Goal: Task Accomplishment & Management: Manage account settings

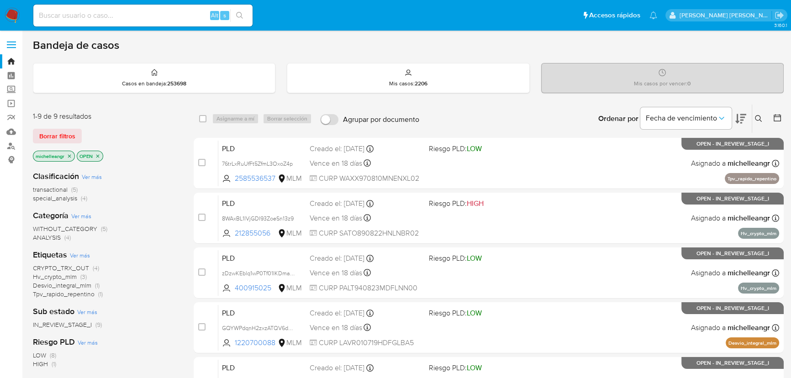
click at [54, 11] on input at bounding box center [142, 16] width 219 height 12
paste input "1629770819"
type input "1629770819"
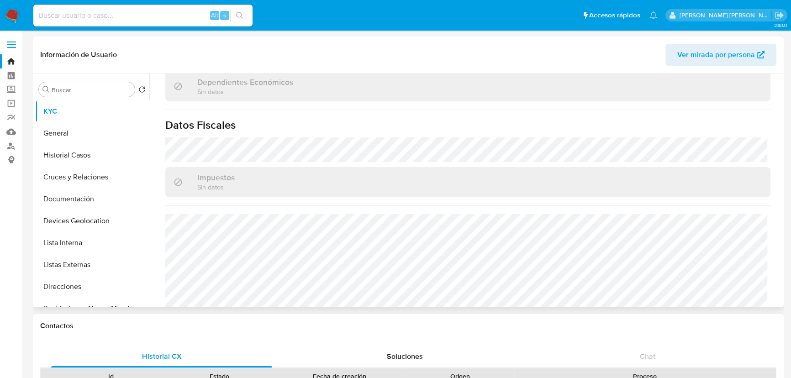
scroll to position [358, 0]
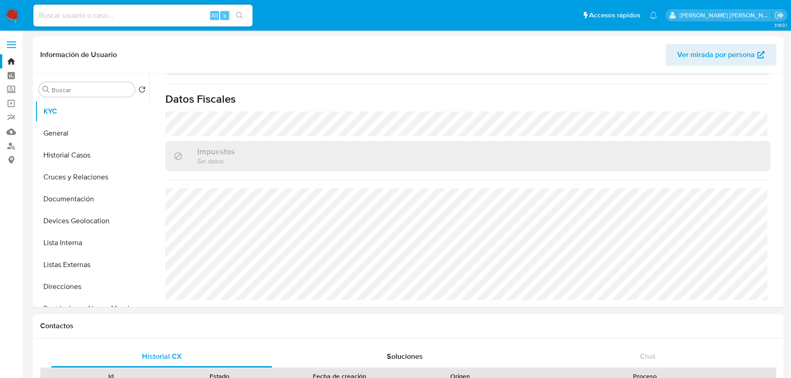
select select "10"
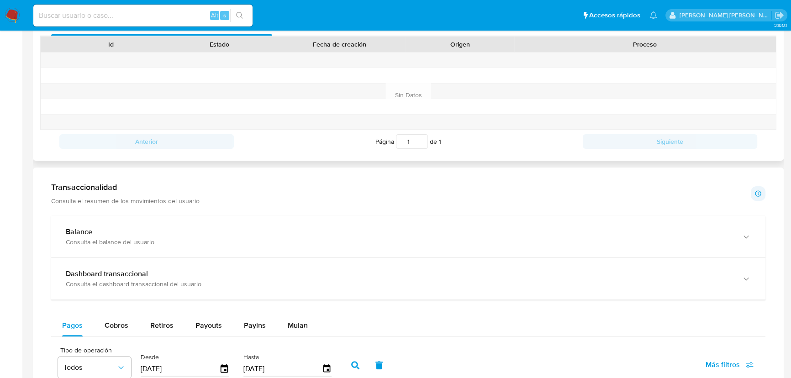
scroll to position [574, 0]
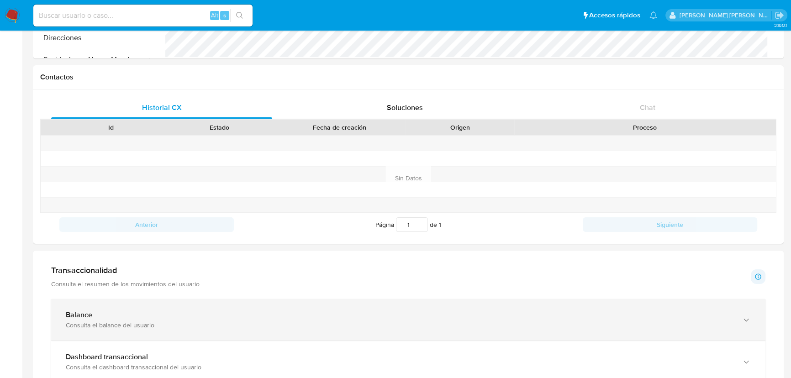
click at [69, 320] on div "Balance Consulta el balance del usuario" at bounding box center [399, 320] width 667 height 19
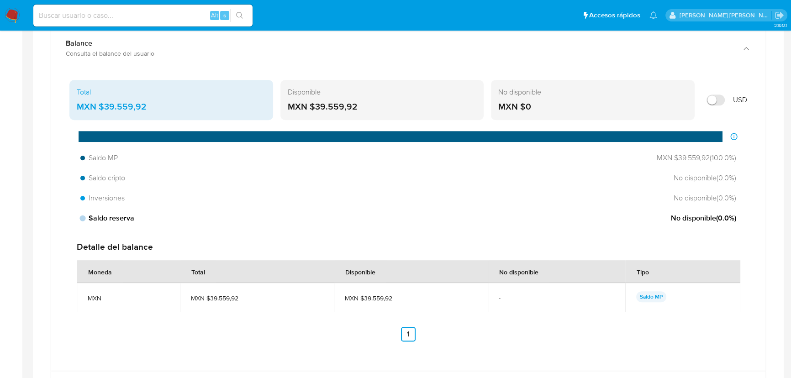
scroll to position [623, 0]
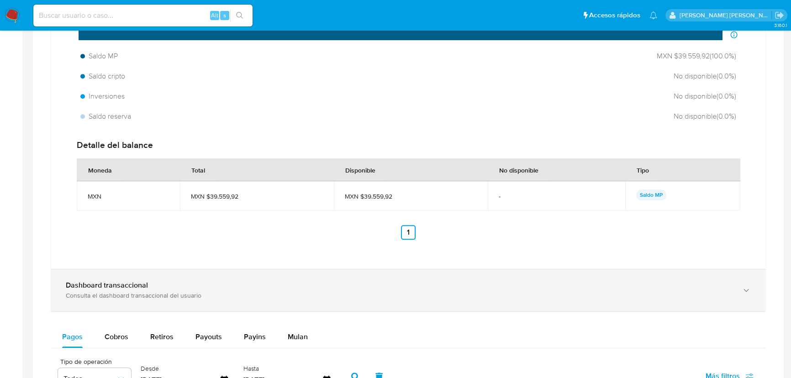
drag, startPoint x: 136, startPoint y: 284, endPoint x: 162, endPoint y: 279, distance: 26.5
click at [137, 284] on b "Dashboard transaccional" at bounding box center [107, 285] width 82 height 11
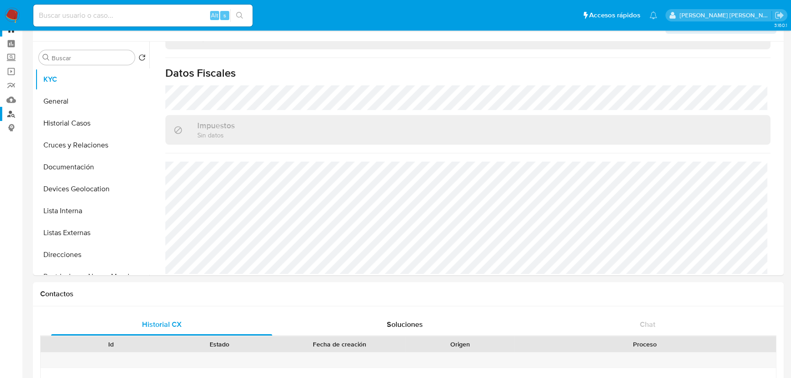
scroll to position [0, 0]
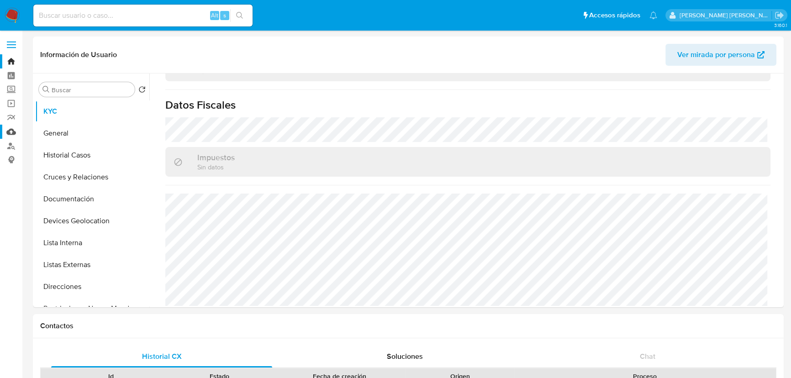
click at [10, 134] on link "Mulan" at bounding box center [54, 132] width 109 height 14
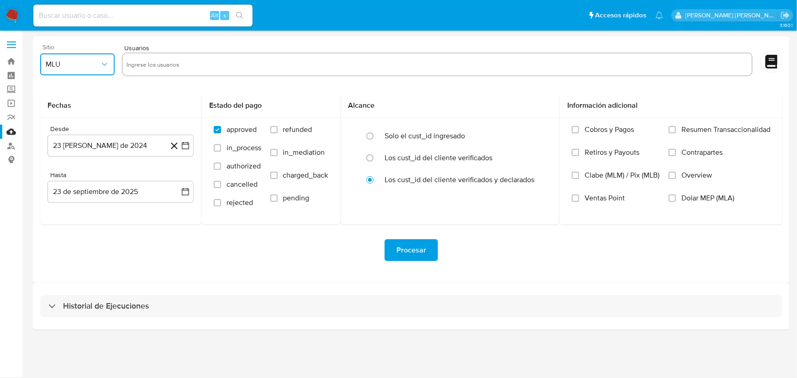
click at [64, 75] on button "MLU" at bounding box center [77, 64] width 74 height 22
click at [51, 197] on span "MLM" at bounding box center [53, 198] width 16 height 9
click at [148, 78] on div at bounding box center [437, 66] width 631 height 26
click at [155, 69] on input "text" at bounding box center [438, 64] width 622 height 15
paste input "1629770819"
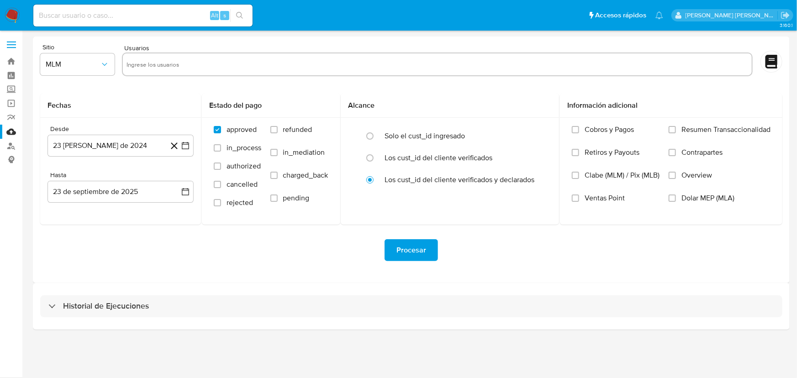
type input "1629770819"
paste input "191869968"
type input "191869968"
paste input "144385570"
type input "144385570"
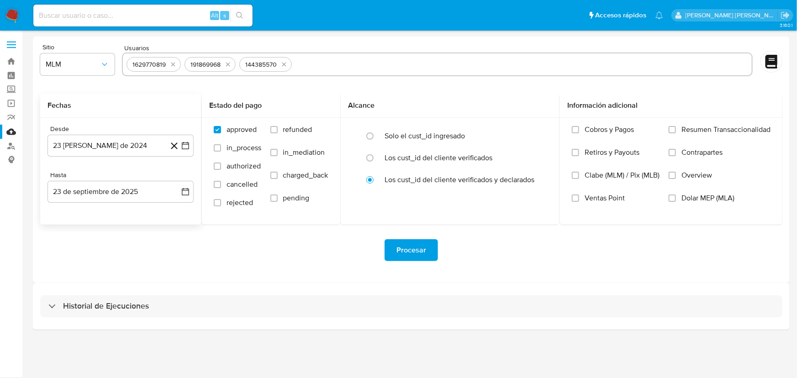
paste input "2506185182"
type input "2506185182"
paste input "245521425"
type input "245521425"
click at [402, 66] on icon "quitar 245521425" at bounding box center [399, 64] width 7 height 7
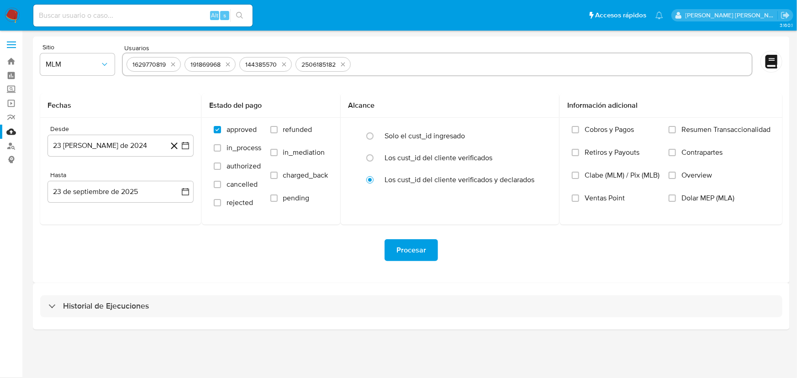
click at [380, 56] on div "1629770819 191869968 144385570 2506185182" at bounding box center [437, 65] width 631 height 24
click at [385, 63] on input "text" at bounding box center [551, 64] width 394 height 15
paste input "537210217"
type input "537210217"
paste input "680025611"
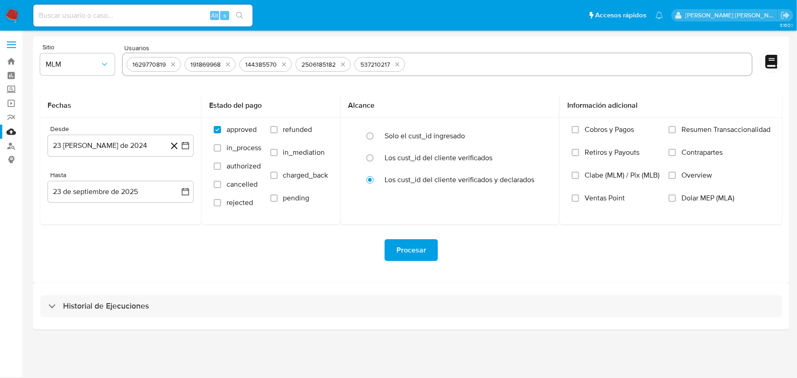
type input "680025611"
click at [80, 68] on span "MLM" at bounding box center [73, 64] width 54 height 9
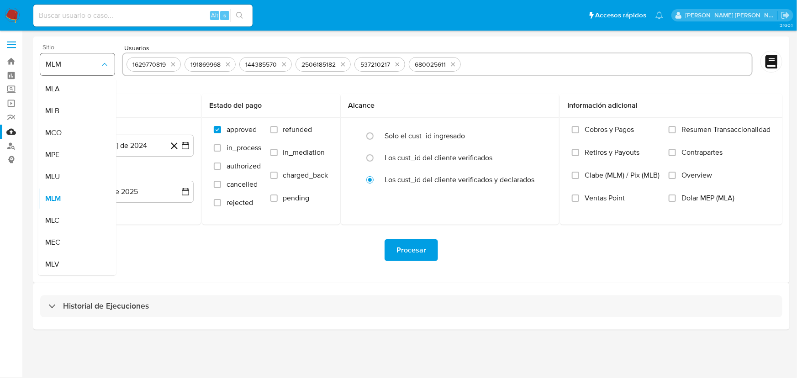
click at [83, 67] on span "MLM" at bounding box center [73, 64] width 54 height 9
click at [77, 9] on div "Alt s" at bounding box center [142, 16] width 219 height 22
click at [78, 11] on input at bounding box center [142, 16] width 219 height 12
click at [78, 12] on input at bounding box center [142, 16] width 219 height 12
paste input "1629770819"
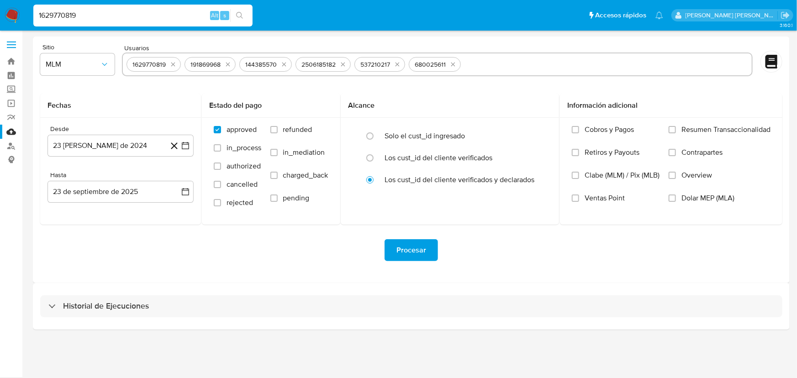
type input "1629770819"
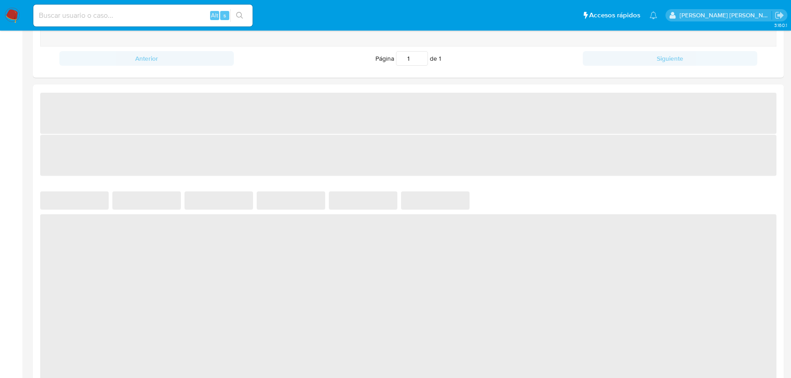
select select "10"
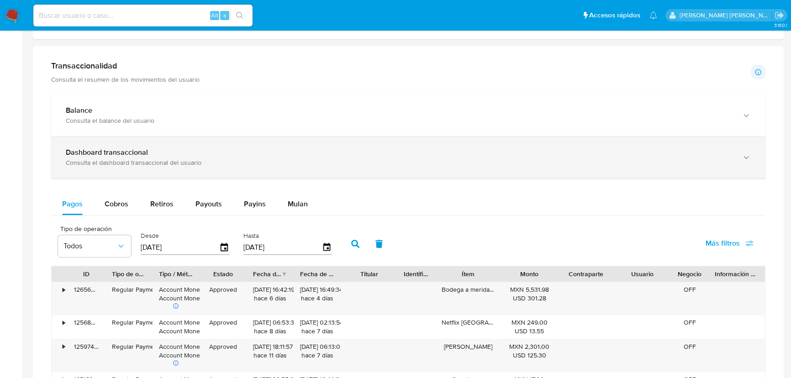
drag, startPoint x: 285, startPoint y: 209, endPoint x: 291, endPoint y: 207, distance: 6.1
click at [286, 209] on button "Mulan" at bounding box center [298, 204] width 42 height 22
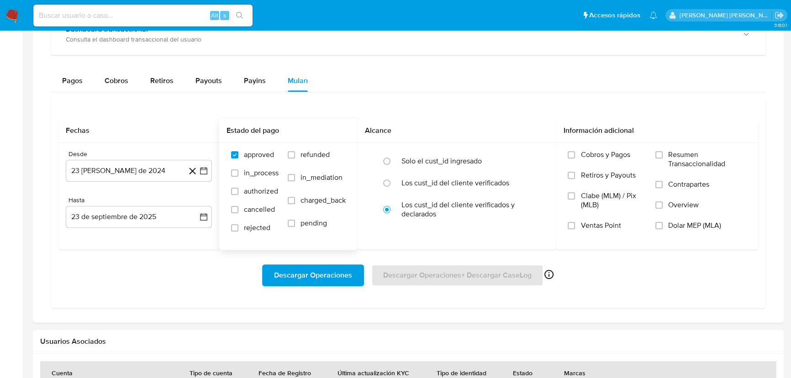
scroll to position [578, 0]
click at [137, 172] on button "23 [PERSON_NAME] de 2024" at bounding box center [139, 169] width 146 height 22
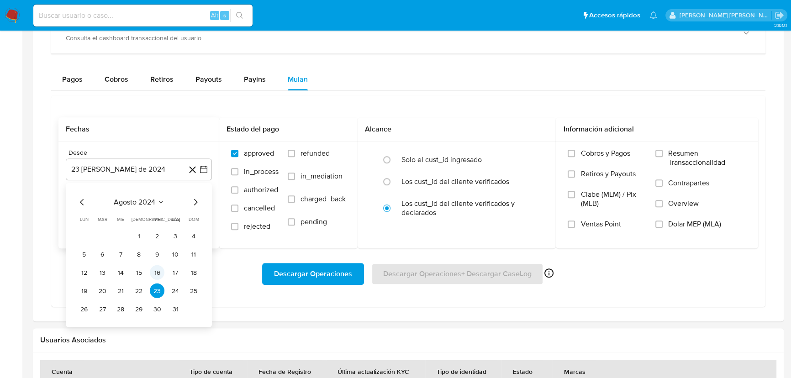
click at [158, 273] on button "16" at bounding box center [157, 272] width 15 height 15
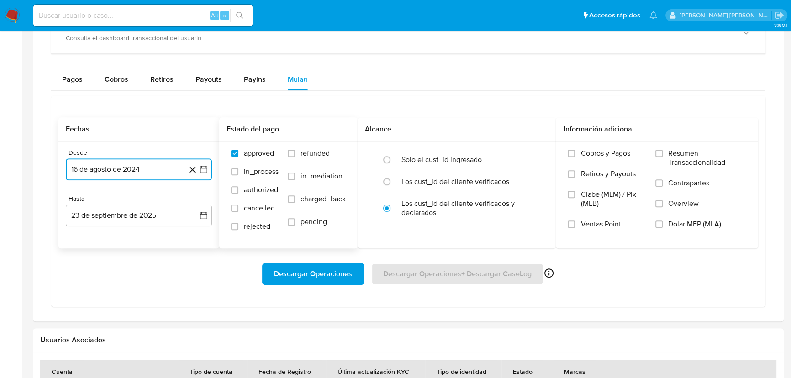
drag, startPoint x: 155, startPoint y: 167, endPoint x: 221, endPoint y: 171, distance: 65.9
click at [156, 165] on button "16 de agosto de 2024" at bounding box center [139, 169] width 146 height 22
click at [197, 202] on icon "Mes siguiente" at bounding box center [195, 202] width 11 height 11
click at [147, 205] on span "septiembre 2024" at bounding box center [134, 202] width 56 height 9
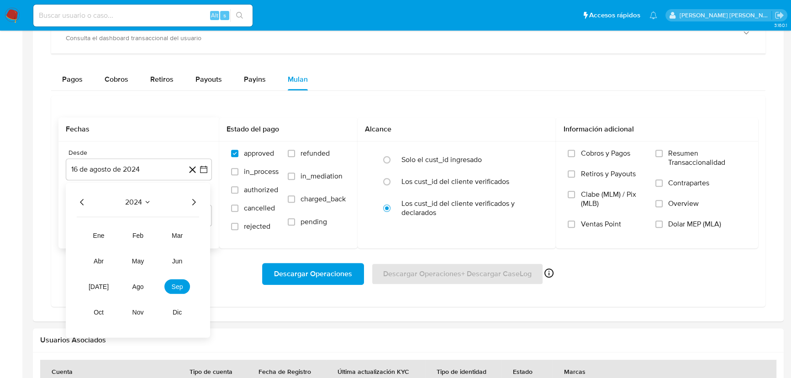
click at [135, 202] on span "2024" at bounding box center [133, 202] width 17 height 9
click at [159, 201] on span "septiembre 2024" at bounding box center [134, 202] width 56 height 9
click at [190, 206] on icon "Año siguiente" at bounding box center [193, 202] width 11 height 11
click at [173, 238] on span "mar" at bounding box center [177, 235] width 11 height 7
click at [174, 237] on button "1" at bounding box center [175, 236] width 15 height 15
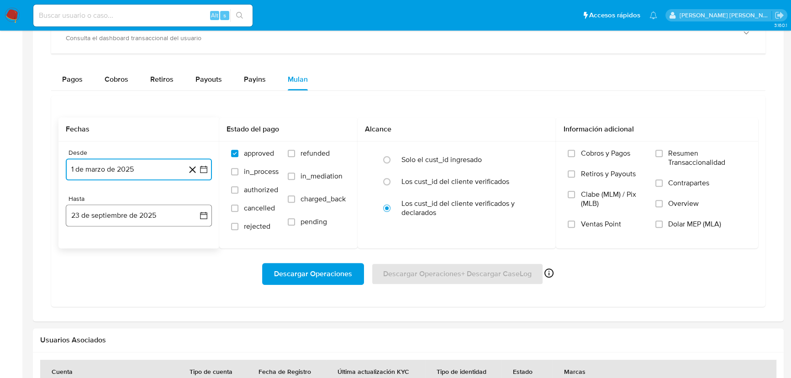
click at [147, 216] on button "23 de septiembre de 2025" at bounding box center [139, 216] width 146 height 22
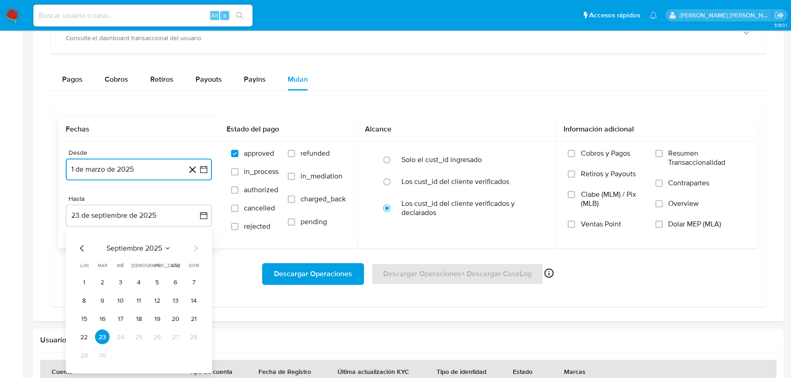
click at [84, 243] on icon "Mes anterior" at bounding box center [82, 248] width 11 height 11
click at [87, 246] on icon "Mes anterior" at bounding box center [82, 248] width 11 height 11
click at [118, 330] on button "23" at bounding box center [120, 337] width 15 height 15
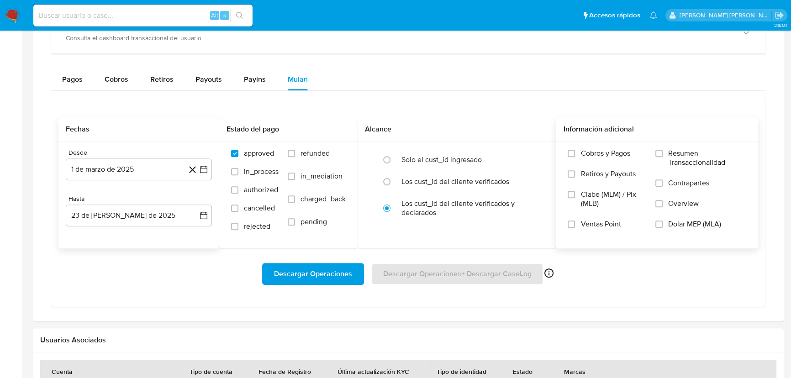
click at [667, 208] on label "Overview" at bounding box center [700, 209] width 91 height 21
click at [663, 207] on input "Overview" at bounding box center [658, 203] width 7 height 7
drag, startPoint x: 439, startPoint y: 278, endPoint x: 376, endPoint y: 312, distance: 72.0
click at [427, 315] on div at bounding box center [408, 121] width 751 height 400
click at [351, 312] on div "Transaccionalidad Consulta el resumen de los movimientos del usuario Informació…" at bounding box center [408, 122] width 736 height 386
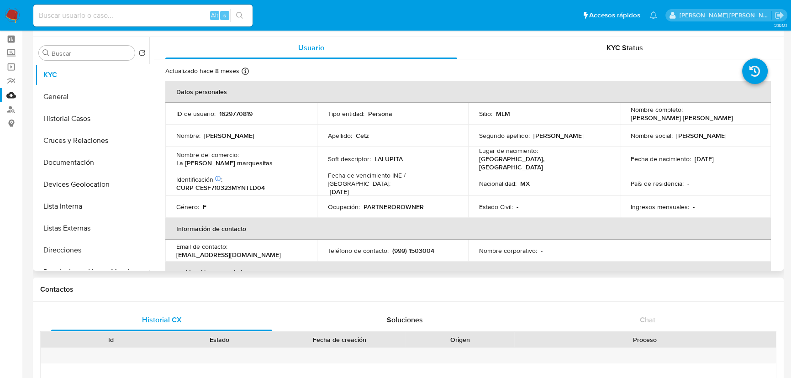
scroll to position [0, 0]
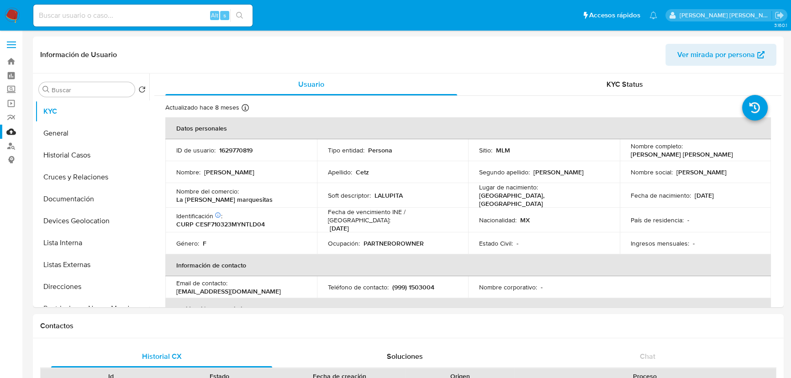
click at [12, 17] on img at bounding box center [13, 16] width 16 height 16
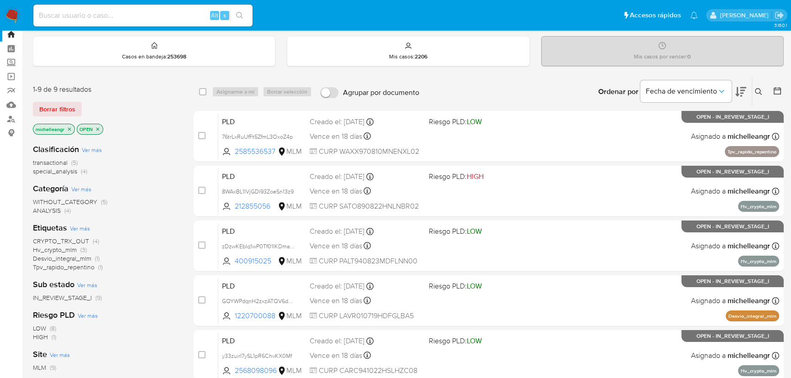
scroll to position [41, 0]
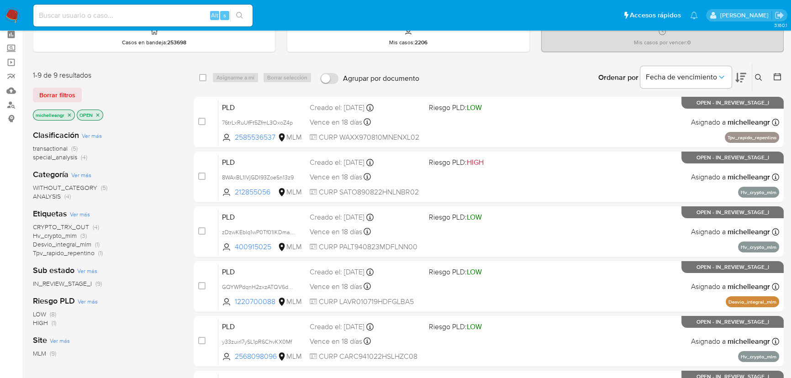
click at [80, 282] on span "IN_REVIEW_STAGE_I" at bounding box center [62, 283] width 59 height 9
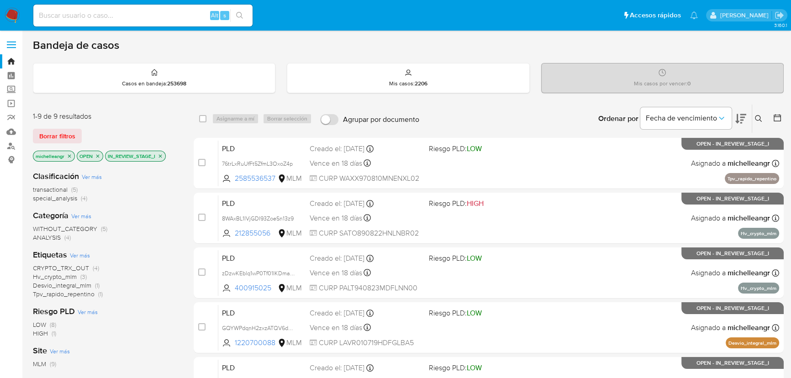
click at [69, 155] on icon "close-filter" at bounding box center [69, 155] width 5 height 5
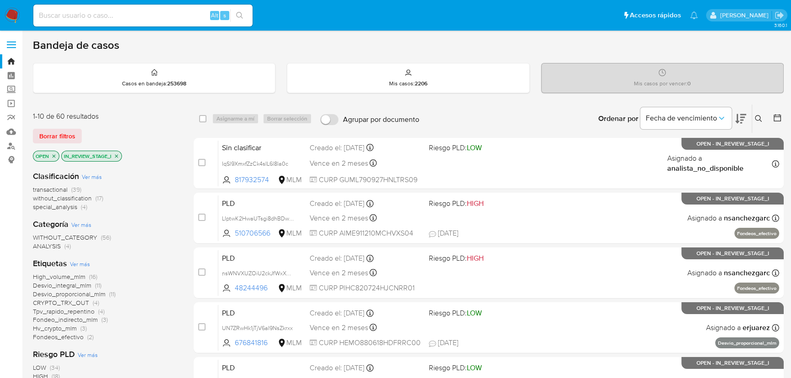
click at [117, 155] on icon "close-filter" at bounding box center [116, 155] width 5 height 5
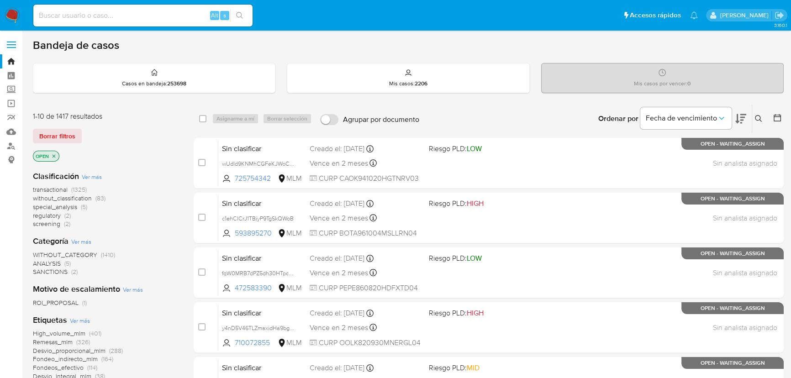
click at [763, 121] on button at bounding box center [759, 118] width 15 height 11
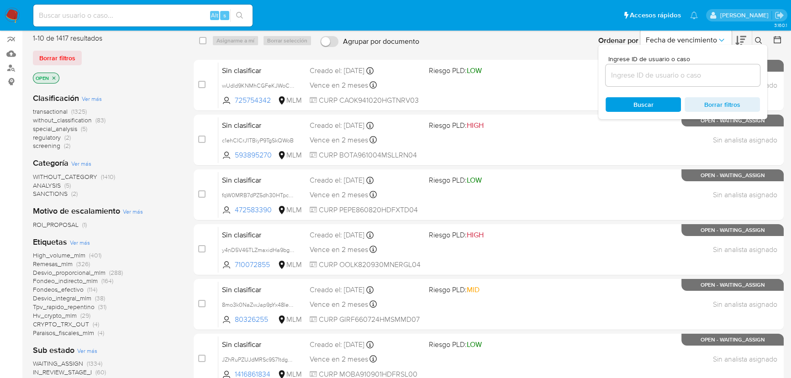
scroll to position [124, 0]
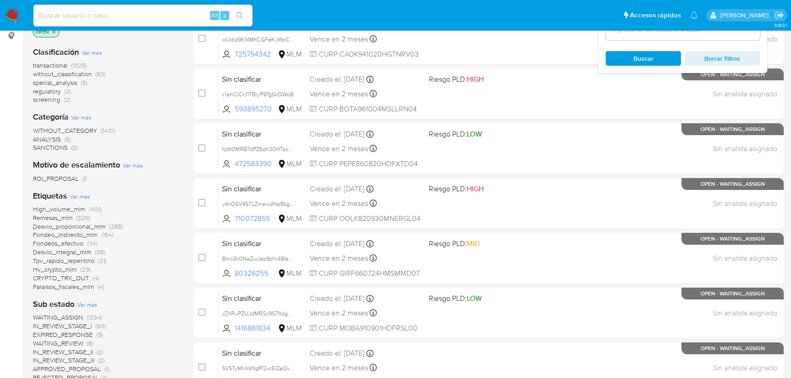
click at [59, 319] on span "WAITING_ASSIGN" at bounding box center [58, 317] width 50 height 9
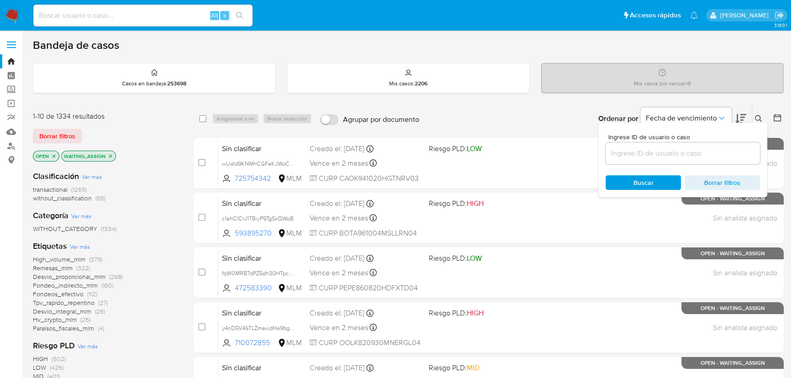
click at [638, 152] on input at bounding box center [683, 154] width 154 height 12
paste input "1629770819"
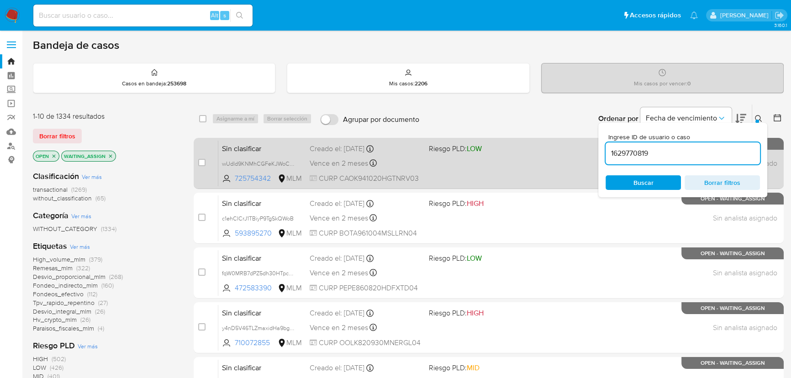
type input "1629770819"
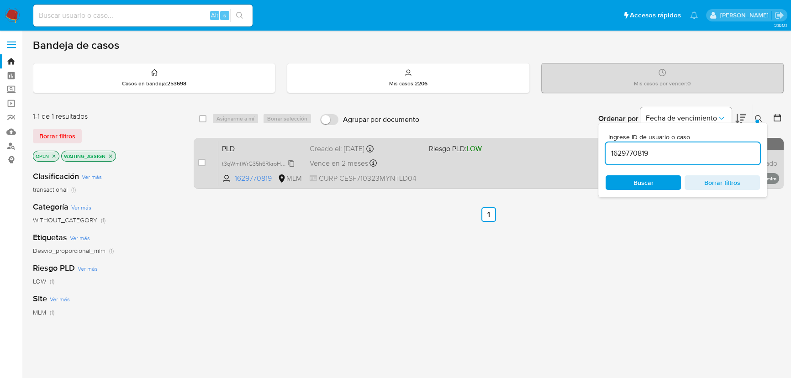
click at [295, 164] on div "t3qWmtWrG35h6RkroHejIj3q" at bounding box center [258, 163] width 73 height 10
click at [201, 163] on input "checkbox" at bounding box center [201, 162] width 7 height 7
checkbox input "true"
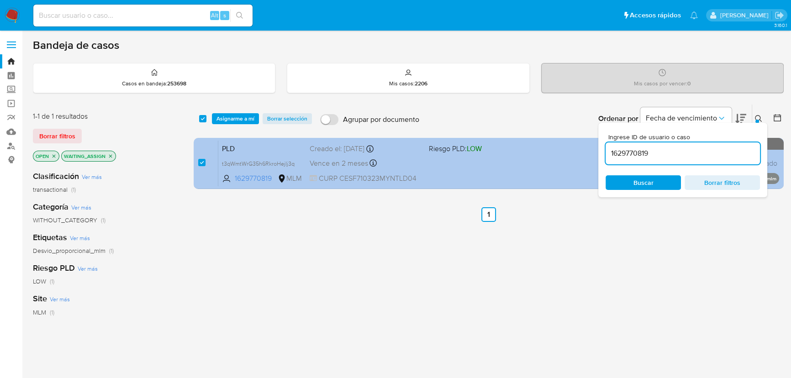
drag, startPoint x: 681, startPoint y: 154, endPoint x: 488, endPoint y: 146, distance: 192.9
click at [488, 146] on div "select-all-cases-checkbox Asignarme a mí Borrar selección Agrupar por documento…" at bounding box center [489, 148] width 590 height 89
type input "191869968"
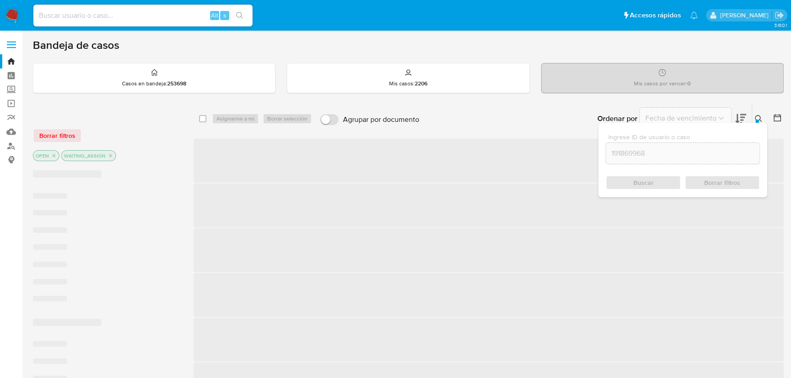
checkbox input "false"
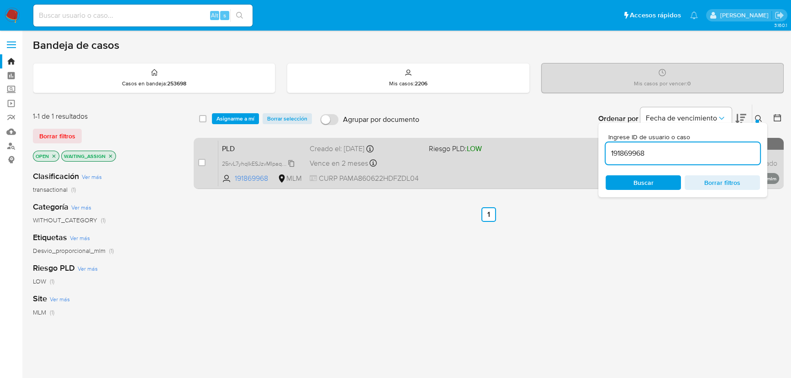
click at [293, 163] on icon at bounding box center [291, 163] width 7 height 7
click at [199, 160] on input "checkbox" at bounding box center [201, 162] width 7 height 7
checkbox input "true"
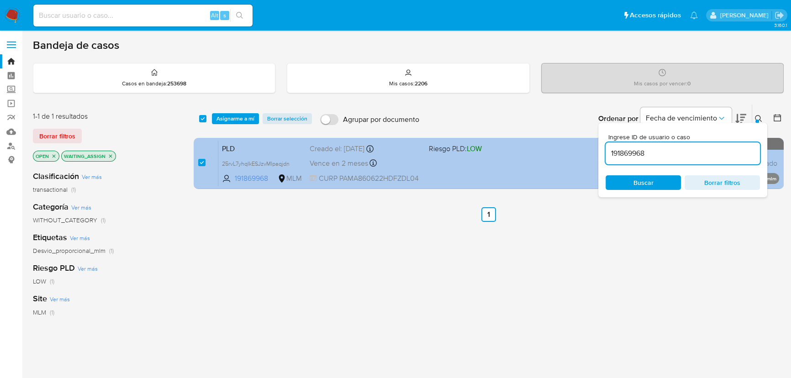
drag, startPoint x: 658, startPoint y: 155, endPoint x: 449, endPoint y: 148, distance: 208.4
click at [454, 149] on div "select-all-cases-checkbox Asignarme a mí Borrar selección Agrupar por documento…" at bounding box center [489, 148] width 590 height 89
type input "144385570"
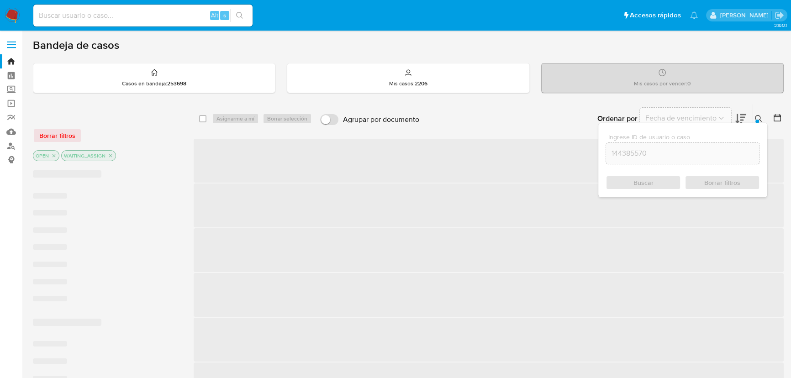
checkbox input "false"
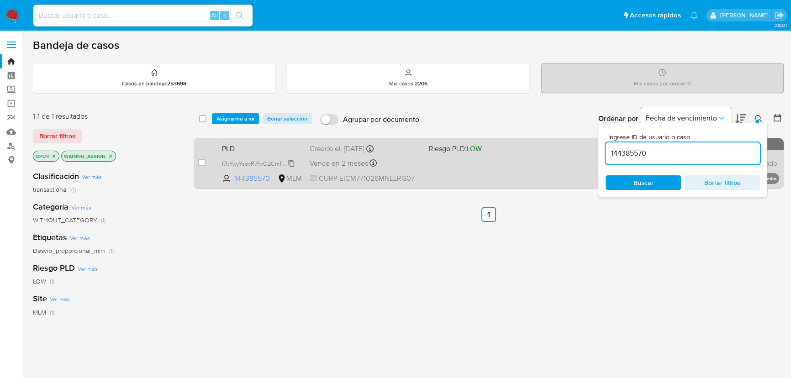
click at [290, 161] on span "f7ltYwyYsovR7FxO2CmTZ59d" at bounding box center [258, 163] width 73 height 10
click at [200, 162] on input "checkbox" at bounding box center [201, 162] width 7 height 7
checkbox input "true"
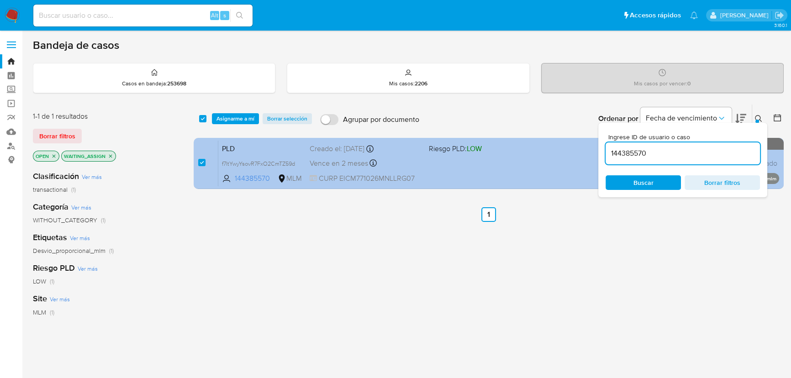
drag, startPoint x: 658, startPoint y: 150, endPoint x: 433, endPoint y: 141, distance: 225.4
click at [468, 142] on div "select-all-cases-checkbox Asignarme a mí Borrar selección Agrupar por documento…" at bounding box center [489, 148] width 590 height 89
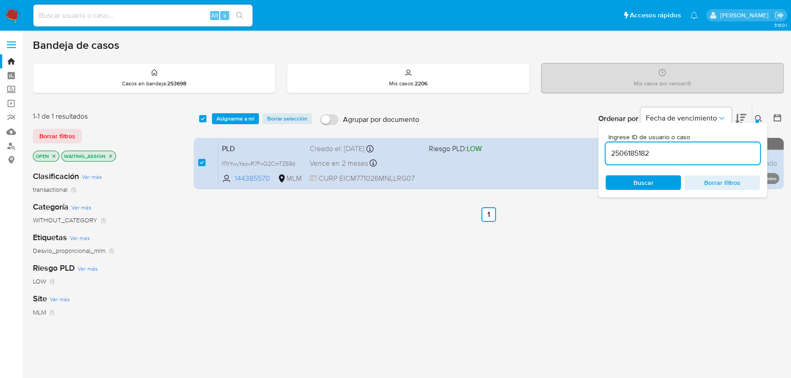
type input "2506185182"
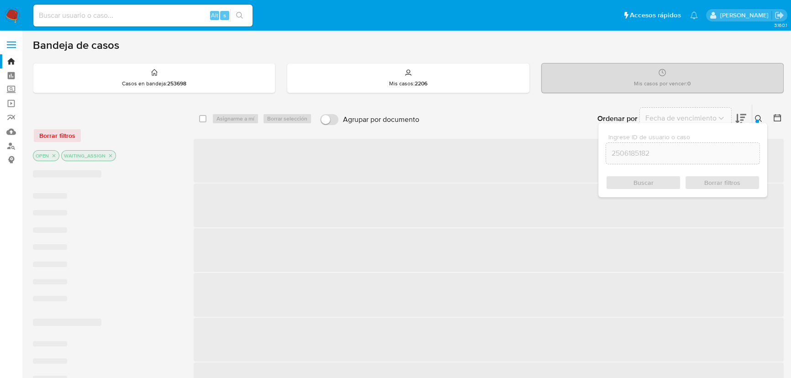
checkbox input "false"
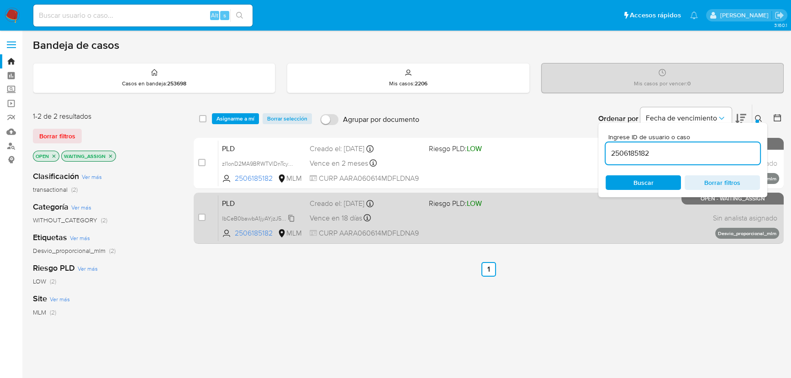
click at [293, 219] on span "lbCeB0bawbA1jyAYjzJ5qzRu" at bounding box center [258, 218] width 72 height 10
click at [201, 216] on input "checkbox" at bounding box center [201, 217] width 7 height 7
checkbox input "true"
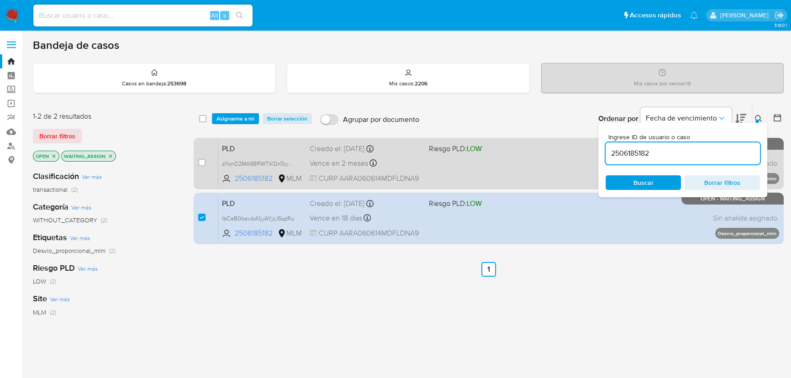
drag, startPoint x: 660, startPoint y: 153, endPoint x: 372, endPoint y: 140, distance: 288.5
click at [411, 140] on div "select-all-cases-checkbox Asignarme a mí Borrar selección Agrupar por documento…" at bounding box center [489, 175] width 590 height 143
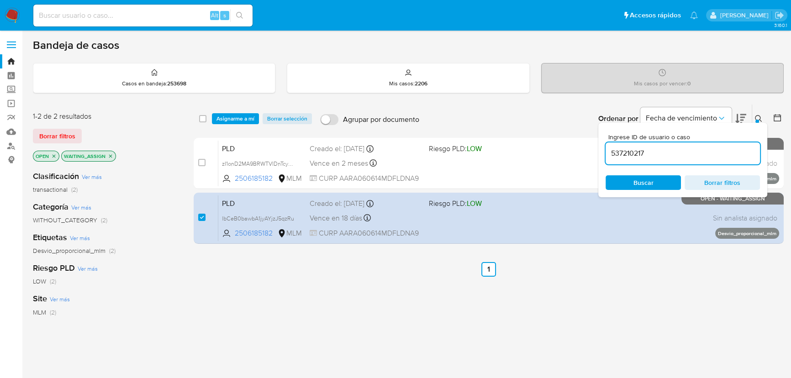
type input "537210217"
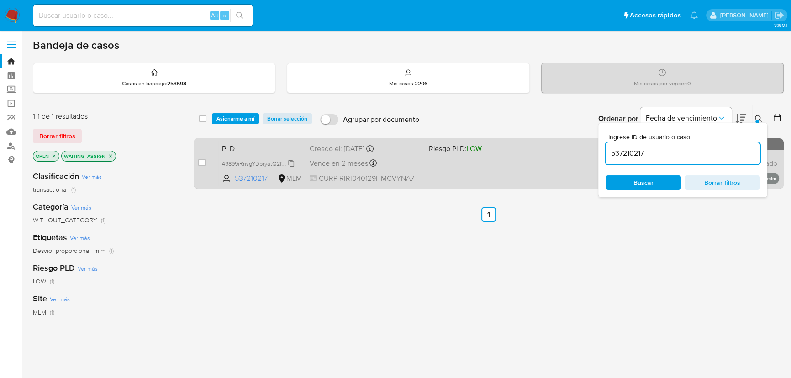
drag, startPoint x: 291, startPoint y: 164, endPoint x: 239, endPoint y: 166, distance: 52.6
click at [291, 163] on span "49899iRnsgYDpryatQ2fvQnZ" at bounding box center [258, 163] width 73 height 10
click at [200, 161] on input "checkbox" at bounding box center [201, 162] width 7 height 7
checkbox input "true"
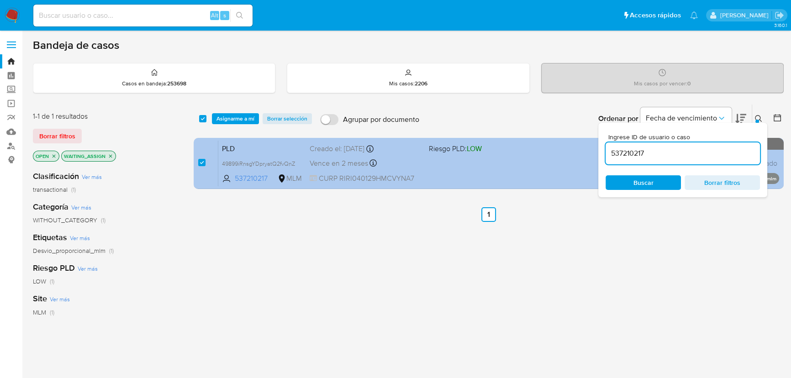
drag, startPoint x: 662, startPoint y: 152, endPoint x: 515, endPoint y: 156, distance: 147.6
click at [549, 150] on div "select-all-cases-checkbox Asignarme a mí Borrar selección Agrupar por documento…" at bounding box center [489, 148] width 590 height 89
type input "680025611"
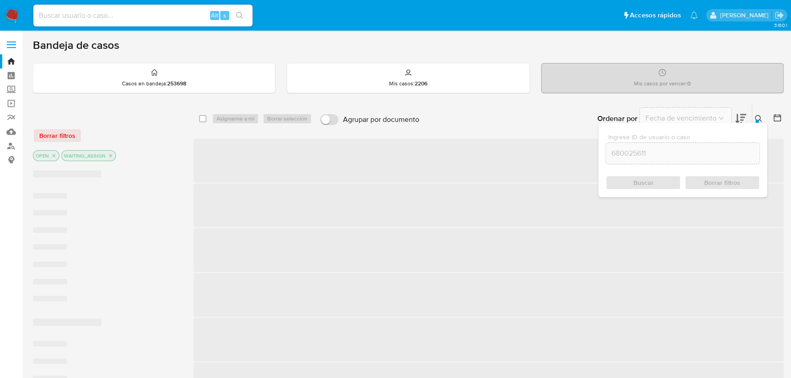
checkbox input "false"
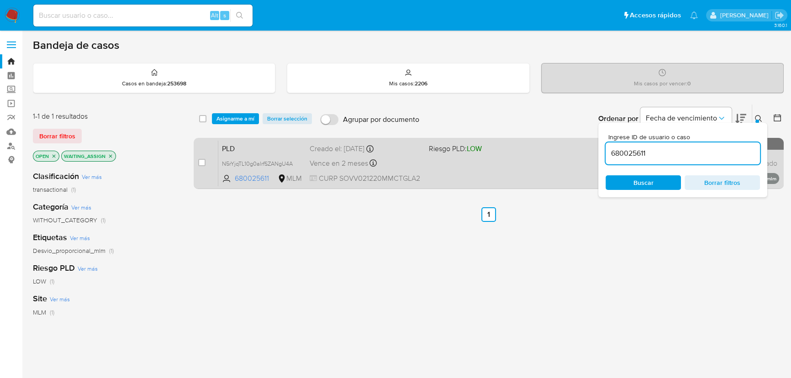
click at [295, 160] on span "N5rYjqTL10g0alrfSZANgU4A" at bounding box center [262, 163] width 80 height 10
click at [201, 163] on input "checkbox" at bounding box center [201, 162] width 7 height 7
checkbox input "true"
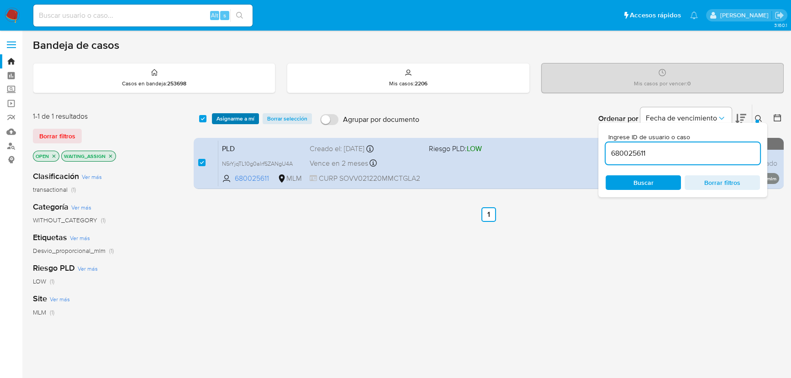
click at [227, 119] on span "Asignarme a mí" at bounding box center [236, 118] width 38 height 9
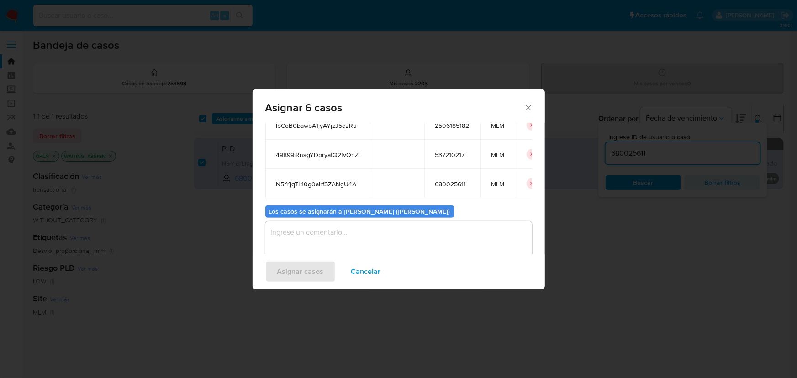
scroll to position [161, 0]
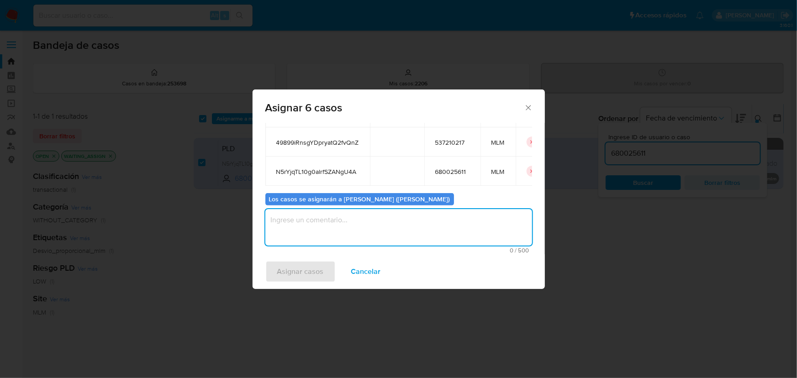
click at [294, 229] on textarea "assign-modal" at bounding box center [398, 227] width 267 height 37
type textarea "M"
type textarea "mich"
click at [311, 269] on span "Asignar casos" at bounding box center [300, 272] width 47 height 20
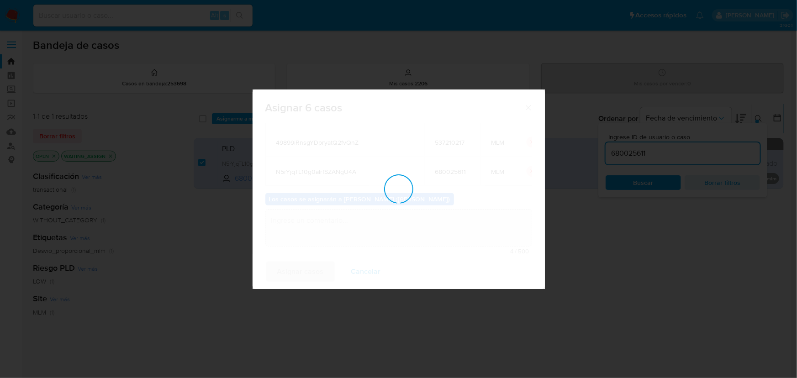
checkbox input "false"
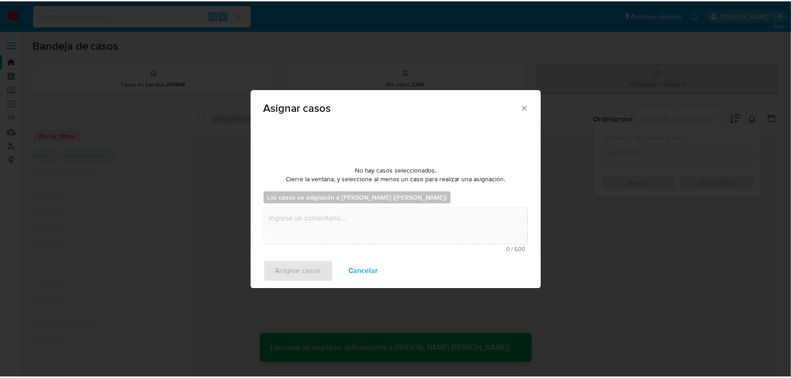
scroll to position [55, 0]
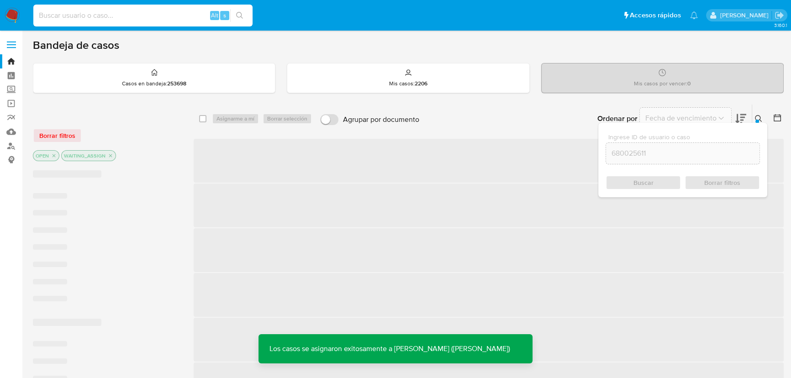
click at [85, 12] on input at bounding box center [142, 16] width 219 height 12
paste input "t3qWmtWrG35h6RkroHejIj3q"
type input "t3qWmtWrG35h6RkroHejIj3q"
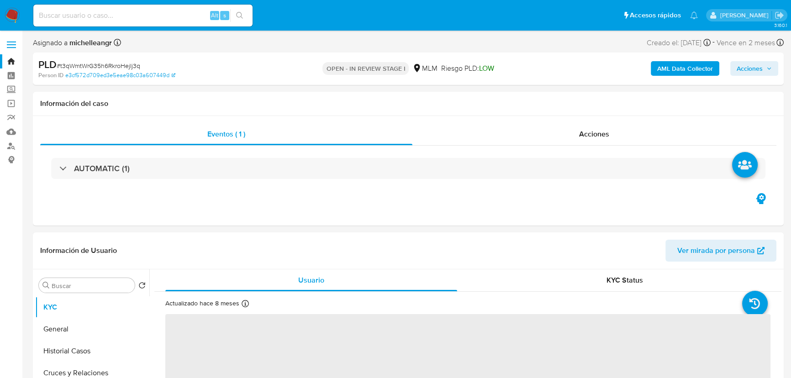
select select "10"
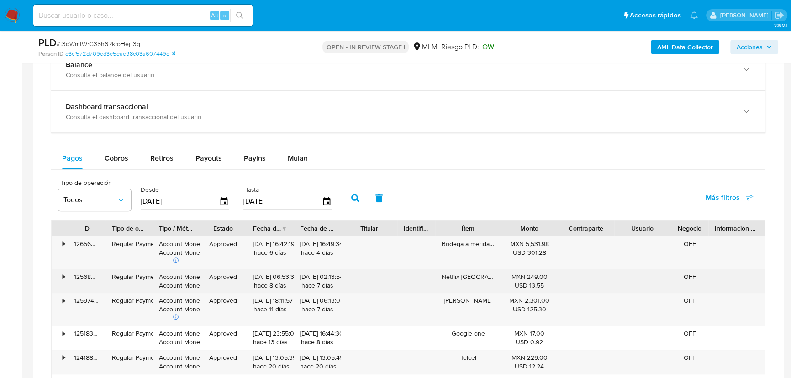
scroll to position [706, 0]
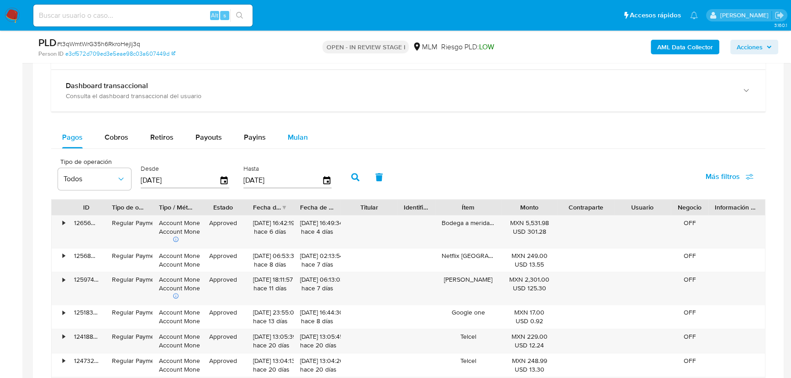
click at [315, 129] on button "Mulan" at bounding box center [298, 138] width 42 height 22
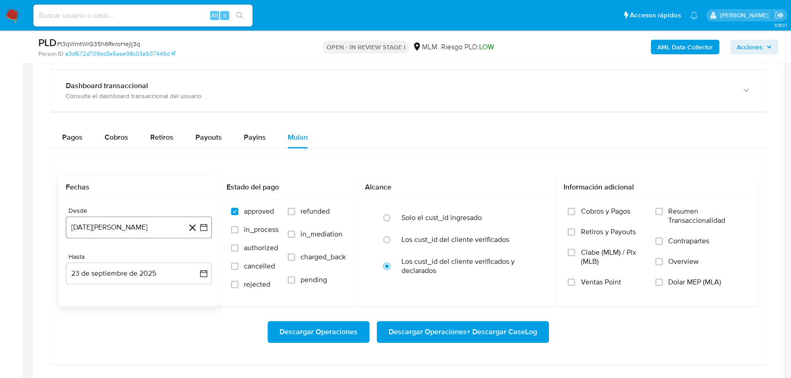
click at [130, 226] on button "23 de agosto de 2024" at bounding box center [139, 228] width 146 height 22
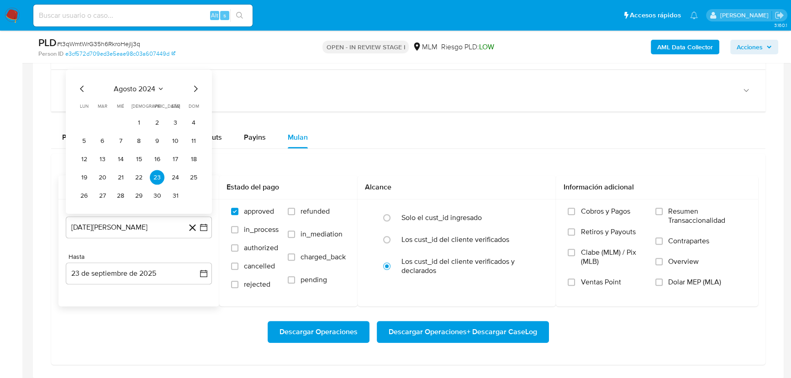
drag, startPoint x: 150, startPoint y: 97, endPoint x: 159, endPoint y: 92, distance: 10.0
click at [150, 96] on div "agosto 2024 agosto 2024 lun lunes mar martes mié miércoles jue jueves vie viern…" at bounding box center [139, 143] width 124 height 120
click at [158, 87] on icon "Seleccionar mes y año" at bounding box center [160, 88] width 7 height 7
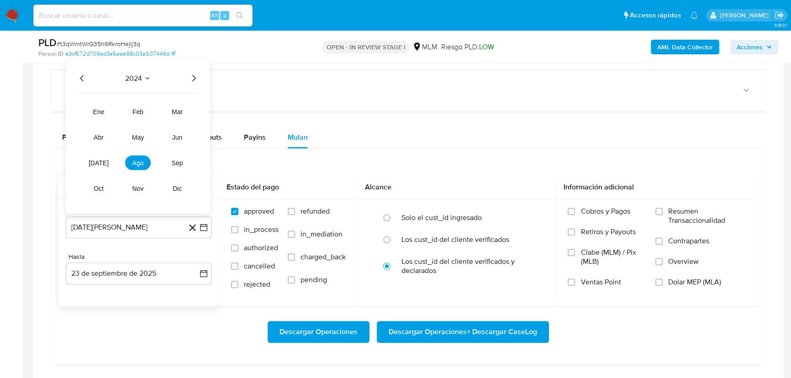
click at [195, 75] on icon "Año siguiente" at bounding box center [193, 78] width 11 height 11
click at [183, 114] on button "mar" at bounding box center [177, 111] width 26 height 15
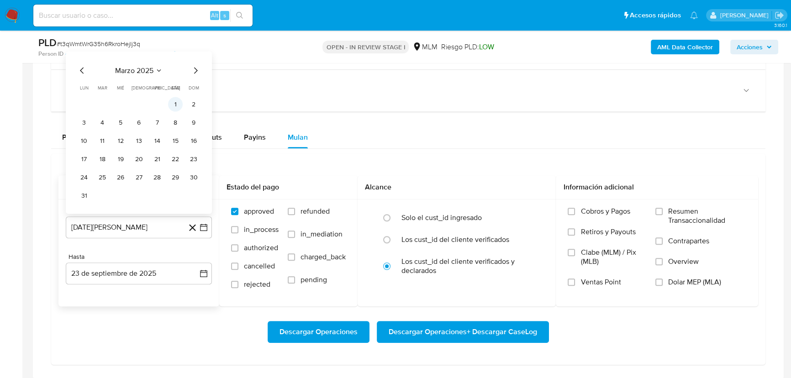
click at [174, 104] on button "1" at bounding box center [175, 104] width 15 height 15
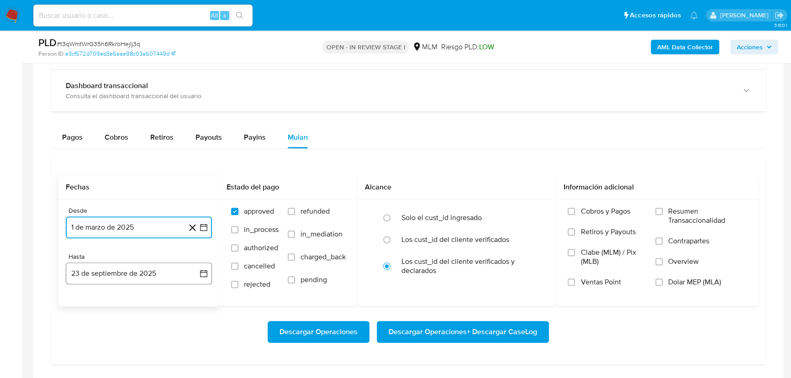
click at [121, 278] on button "23 de septiembre de 2025" at bounding box center [139, 274] width 146 height 22
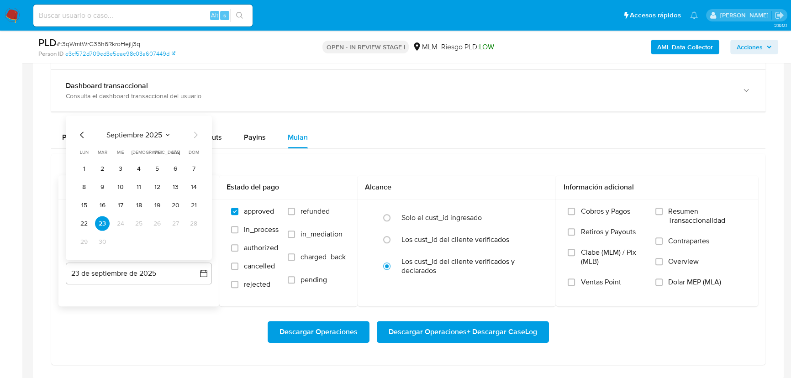
click at [81, 132] on icon "Mes anterior" at bounding box center [82, 134] width 11 height 11
click at [197, 243] on button "31" at bounding box center [193, 241] width 15 height 15
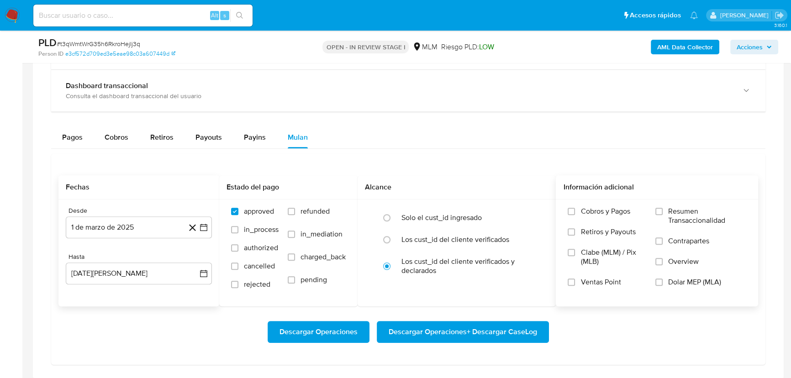
click at [667, 260] on label "Overview" at bounding box center [700, 267] width 91 height 21
click at [663, 260] on input "Overview" at bounding box center [658, 261] width 7 height 7
click at [433, 333] on span "Descargar Operaciones + Descargar CaseLog" at bounding box center [463, 332] width 148 height 20
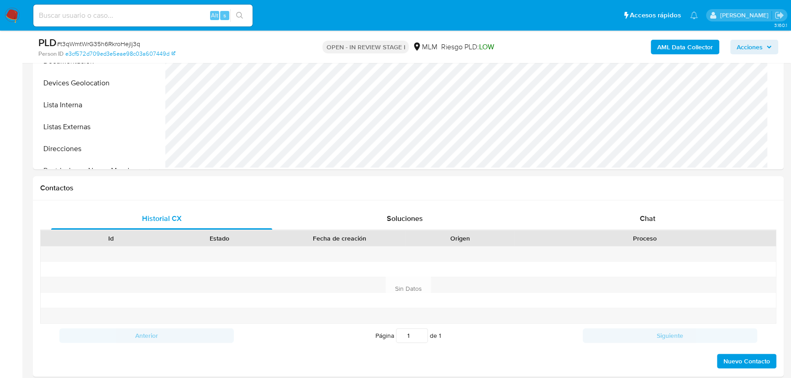
scroll to position [249, 0]
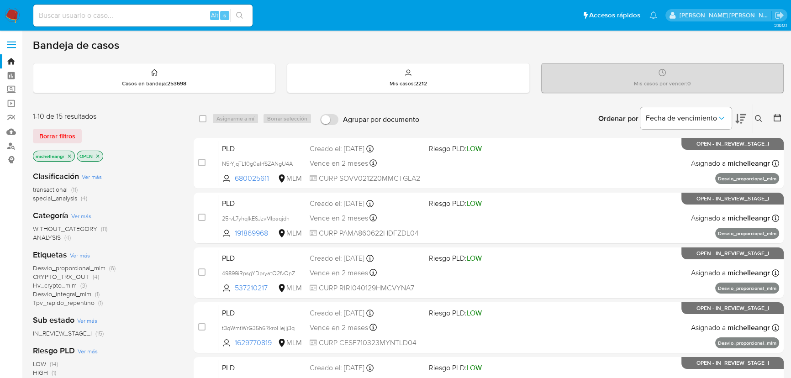
click at [153, 20] on input at bounding box center [142, 16] width 219 height 12
paste input "25rvL7yhqIkESJzvMIpaqjdn"
type input "25rvL7yhqIkESJzvMIpaqjdn"
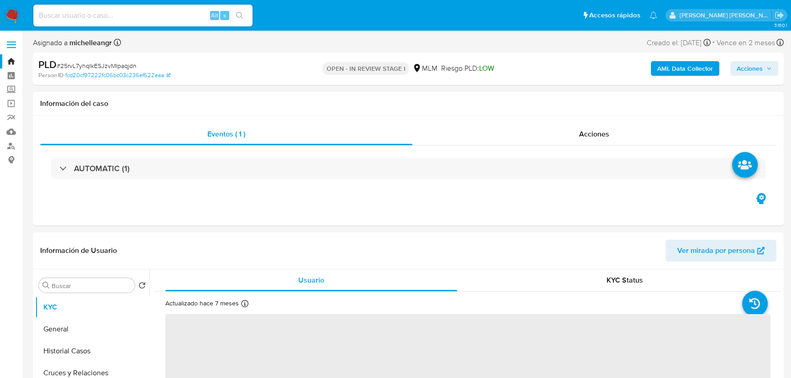
select select "10"
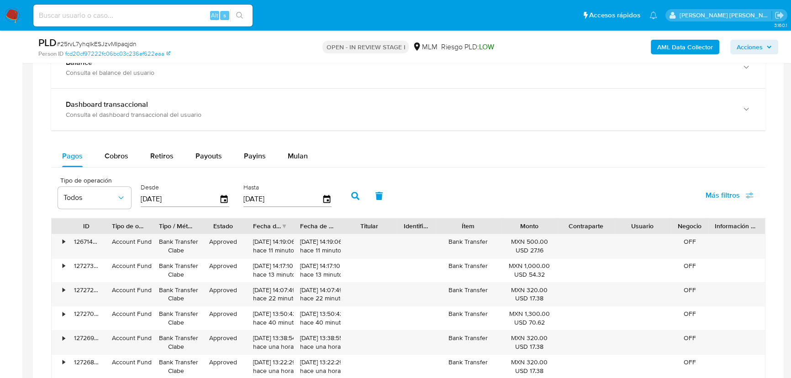
scroll to position [706, 0]
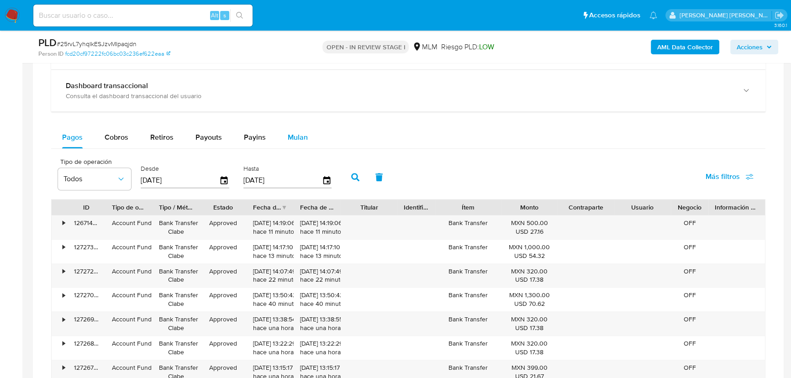
click at [292, 138] on span "Mulan" at bounding box center [298, 137] width 20 height 11
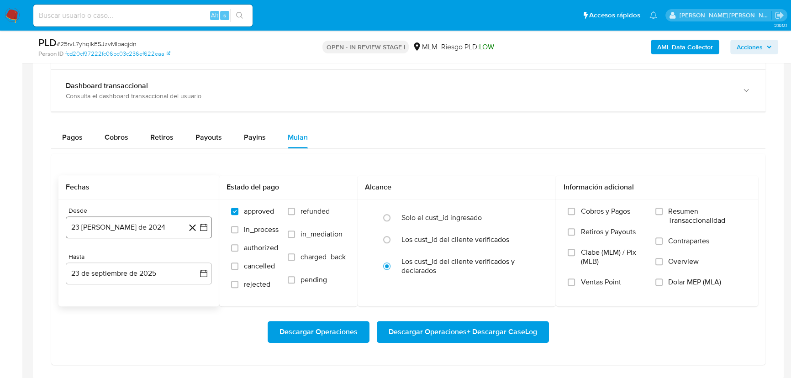
click at [99, 223] on button "[DATE][PERSON_NAME]" at bounding box center [139, 228] width 146 height 22
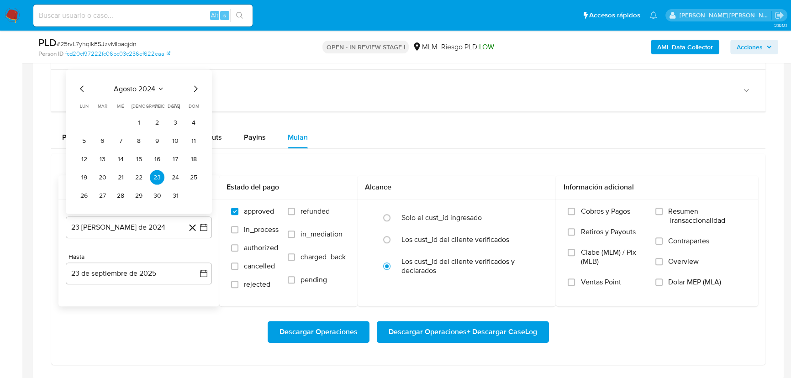
click at [146, 88] on span "agosto 2024" at bounding box center [135, 88] width 42 height 9
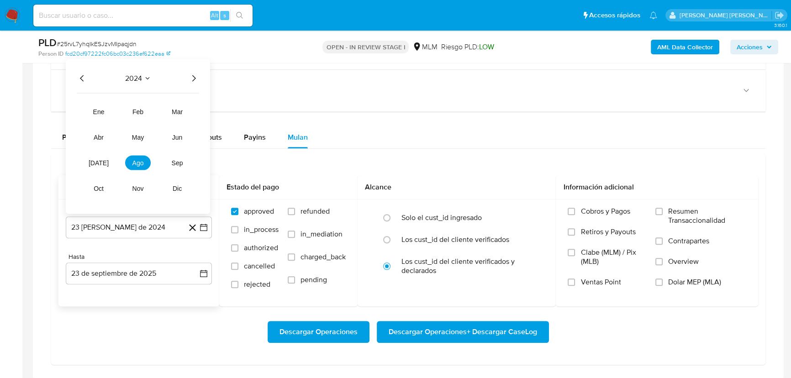
click at [194, 77] on icon "Año siguiente" at bounding box center [193, 78] width 11 height 11
click at [179, 111] on span "mar" at bounding box center [177, 111] width 11 height 7
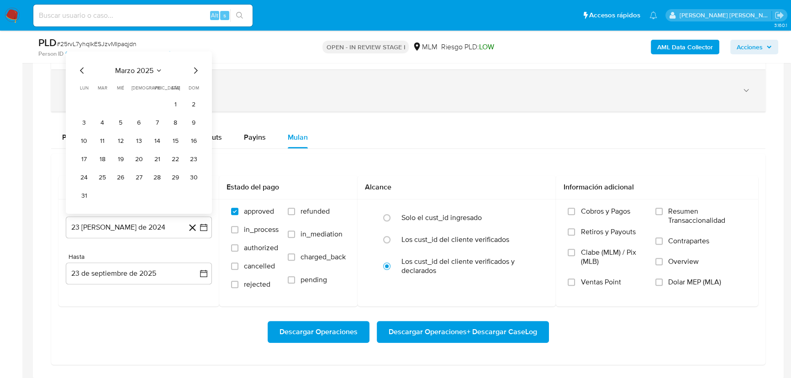
click at [176, 106] on button "1" at bounding box center [175, 104] width 15 height 15
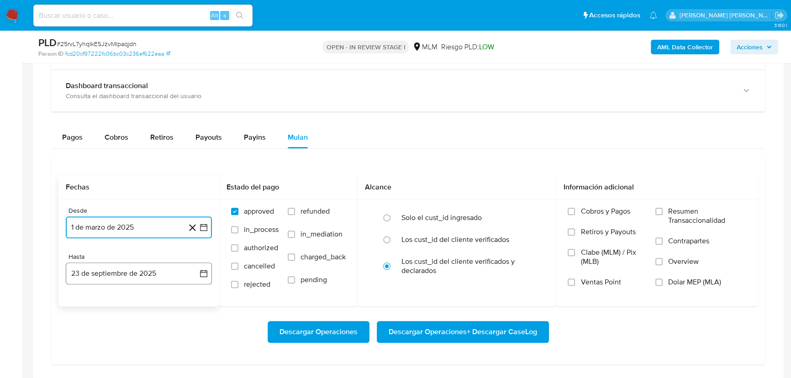
drag, startPoint x: 124, startPoint y: 278, endPoint x: 127, endPoint y: 264, distance: 14.9
click at [123, 275] on button "23 de septiembre de 2025" at bounding box center [139, 274] width 146 height 22
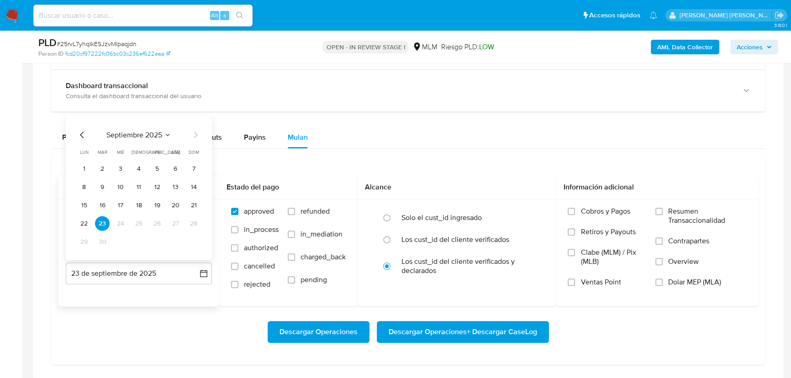
click at [73, 132] on div "septiembre 2025 septiembre 2025 lun lunes mar martes mié miércoles jue jueves v…" at bounding box center [139, 188] width 146 height 144
click at [77, 134] on div "septiembre 2025 septiembre 2025 lun lunes mar martes mié miércoles jue jueves v…" at bounding box center [139, 188] width 146 height 144
click at [80, 137] on icon "Mes anterior" at bounding box center [82, 134] width 11 height 11
click at [82, 137] on icon "Mes anterior" at bounding box center [82, 134] width 11 height 11
click at [197, 136] on icon "Mes siguiente" at bounding box center [195, 134] width 11 height 11
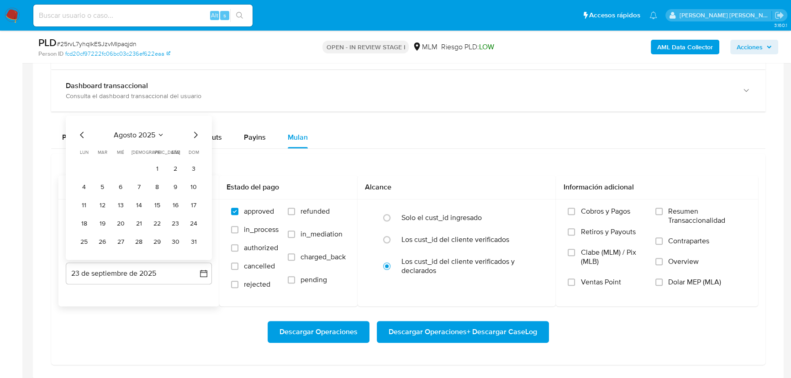
click at [197, 136] on icon "Mes siguiente" at bounding box center [195, 134] width 11 height 11
click at [81, 132] on icon "Mes anterior" at bounding box center [82, 134] width 11 height 11
click at [194, 241] on button "31" at bounding box center [193, 241] width 15 height 15
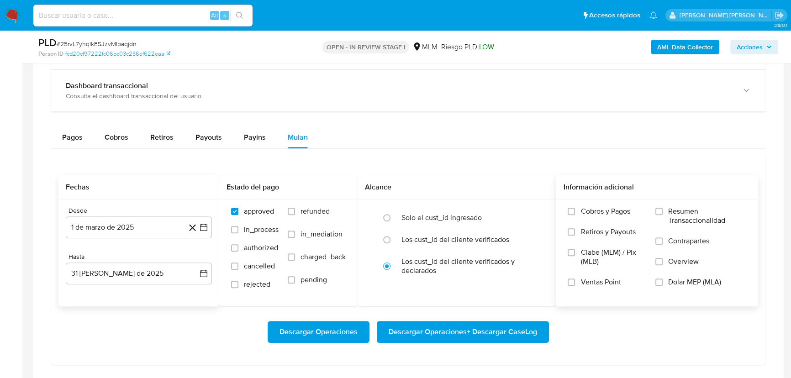
click at [670, 262] on span "Overview" at bounding box center [683, 261] width 31 height 9
click at [663, 262] on input "Overview" at bounding box center [658, 261] width 7 height 7
click at [465, 332] on span "Descargar Operaciones + Descargar CaseLog" at bounding box center [463, 332] width 148 height 20
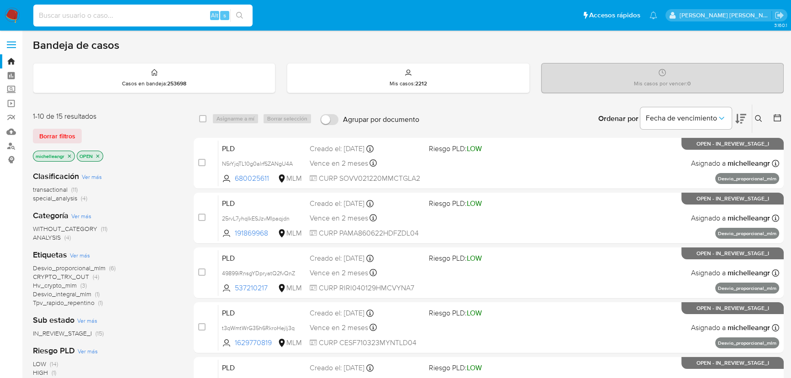
click at [87, 13] on input at bounding box center [142, 16] width 219 height 12
paste input "f7ltYwyYsovR7FxO2CmTZ59d"
type input "f7ltYwyYsovR7FxO2CmTZ59d"
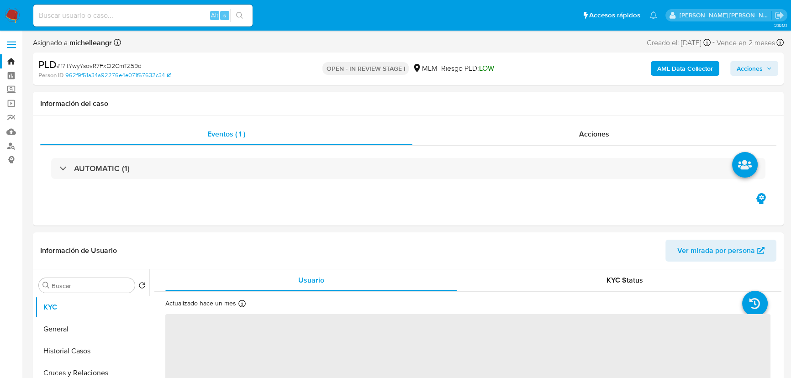
select select "10"
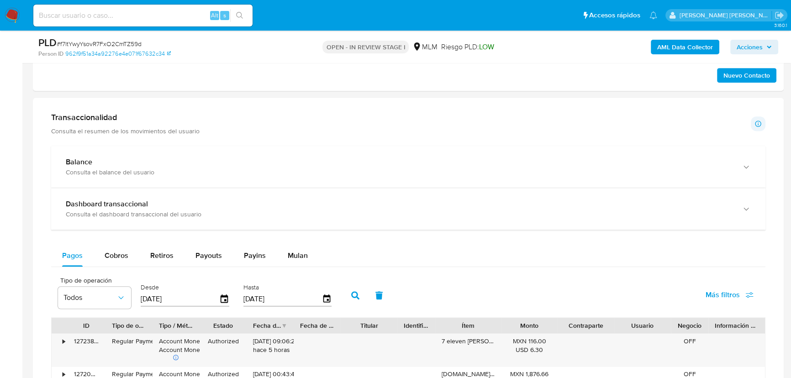
scroll to position [539, 0]
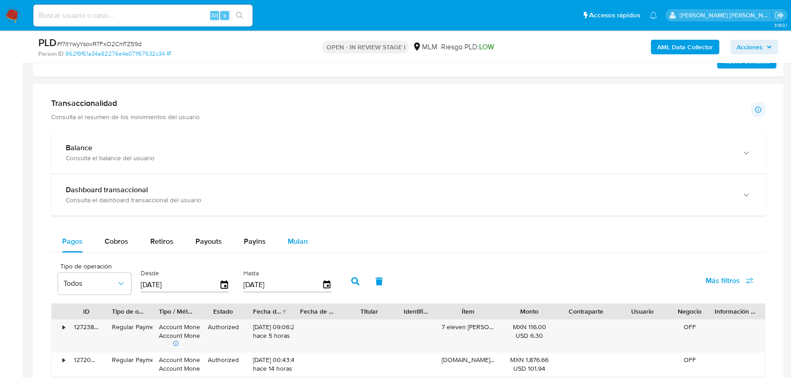
click at [296, 242] on span "Mulan" at bounding box center [298, 241] width 20 height 11
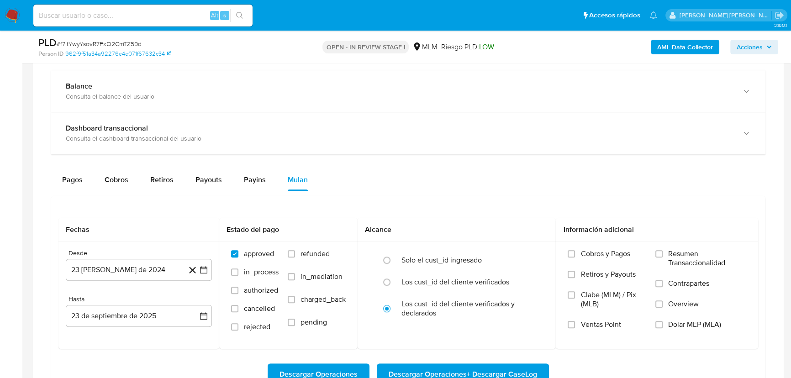
scroll to position [664, 0]
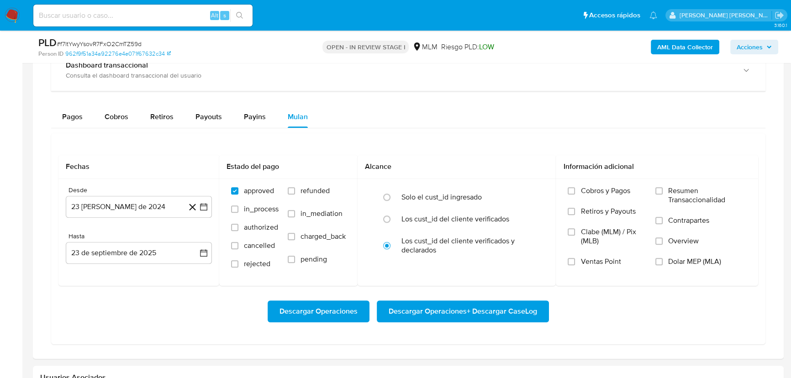
click at [0, 158] on aside "Bandeja Tablero Screening Búsqueda en Listas Watchlist Herramientas Operaciones…" at bounding box center [11, 50] width 22 height 1429
click at [147, 208] on button "23 [PERSON_NAME] de 2024" at bounding box center [139, 207] width 146 height 22
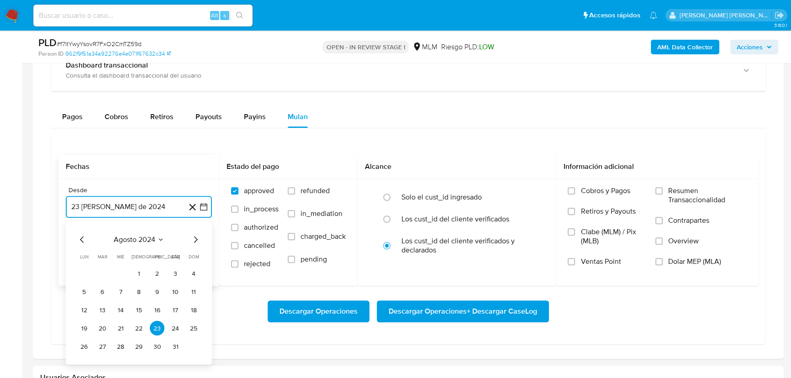
click at [132, 240] on span "agosto 2024" at bounding box center [135, 239] width 42 height 9
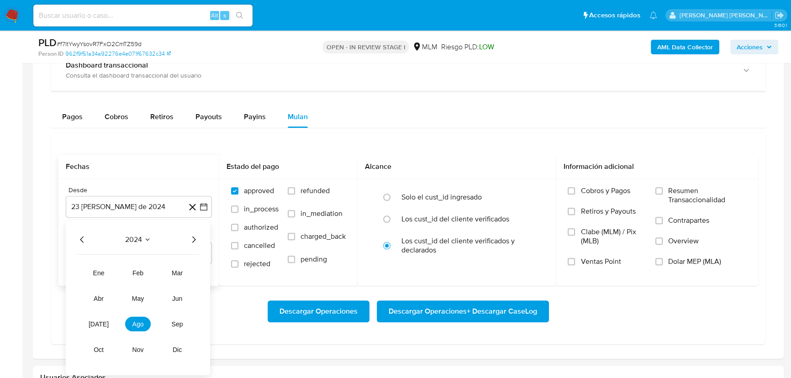
click at [185, 238] on div "2024" at bounding box center [138, 239] width 122 height 11
click at [187, 238] on div "2024" at bounding box center [138, 239] width 122 height 11
click at [190, 240] on icon "Año siguiente" at bounding box center [193, 239] width 11 height 11
click at [180, 269] on span "mar" at bounding box center [177, 272] width 11 height 7
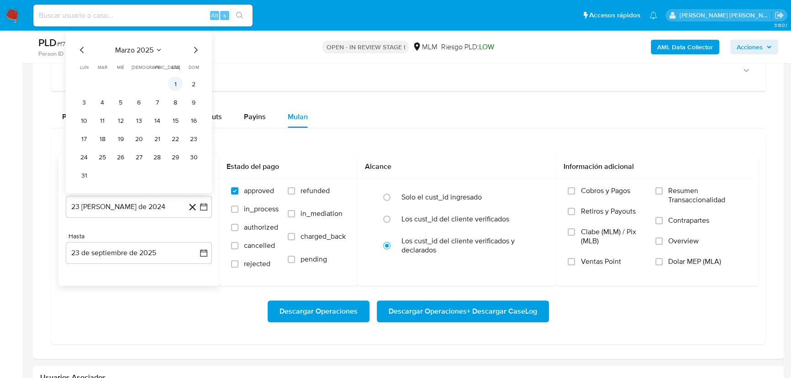
click at [174, 84] on button "1" at bounding box center [175, 84] width 15 height 15
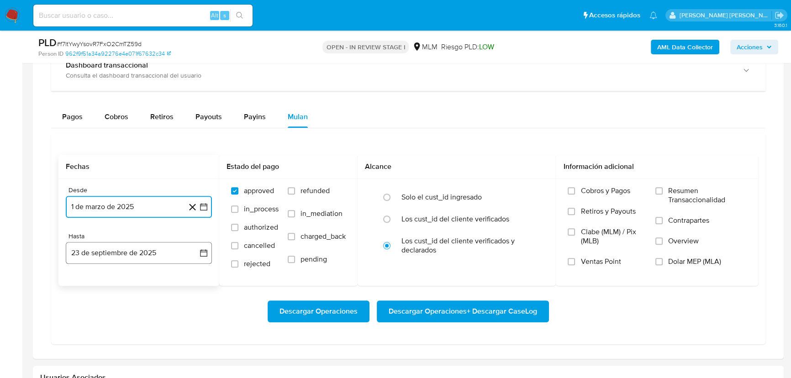
click at [130, 251] on button "23 de septiembre de 2025" at bounding box center [139, 253] width 146 height 22
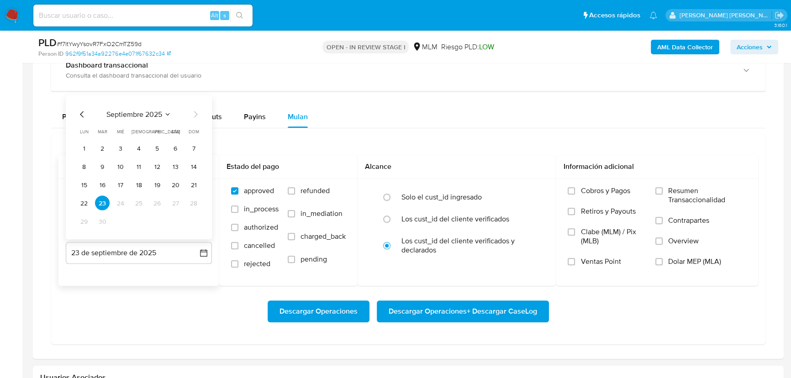
click at [83, 113] on icon "Mes anterior" at bounding box center [82, 114] width 11 height 11
click at [51, 174] on div "Fechas Desde 1 de marzo de 2025 [DATE] Hasta 23 de septiembre de 2025 agosto 20…" at bounding box center [408, 238] width 714 height 211
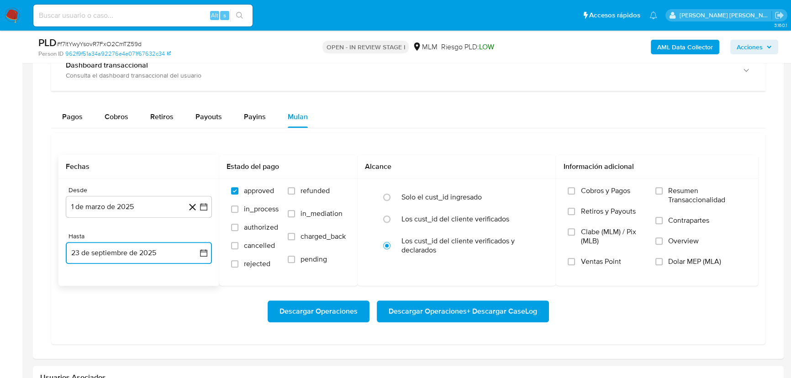
click at [148, 260] on button "23 de septiembre de 2025" at bounding box center [139, 253] width 146 height 22
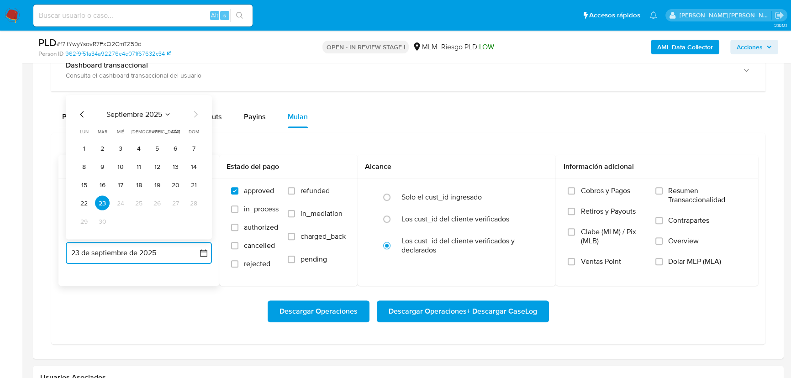
click at [84, 114] on icon "Mes anterior" at bounding box center [82, 114] width 11 height 11
click at [201, 115] on icon "Mes siguiente" at bounding box center [195, 114] width 11 height 11
click at [196, 224] on button "31" at bounding box center [193, 221] width 15 height 15
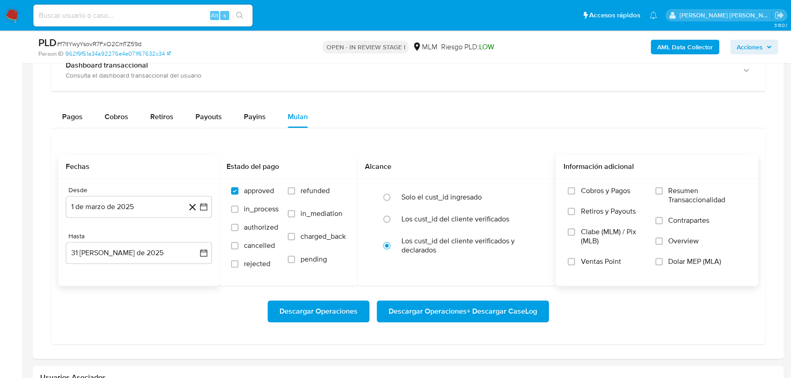
click at [674, 240] on span "Overview" at bounding box center [683, 241] width 31 height 9
click at [663, 240] on input "Overview" at bounding box center [658, 241] width 7 height 7
click at [435, 312] on span "Descargar Operaciones + Descargar CaseLog" at bounding box center [463, 311] width 148 height 20
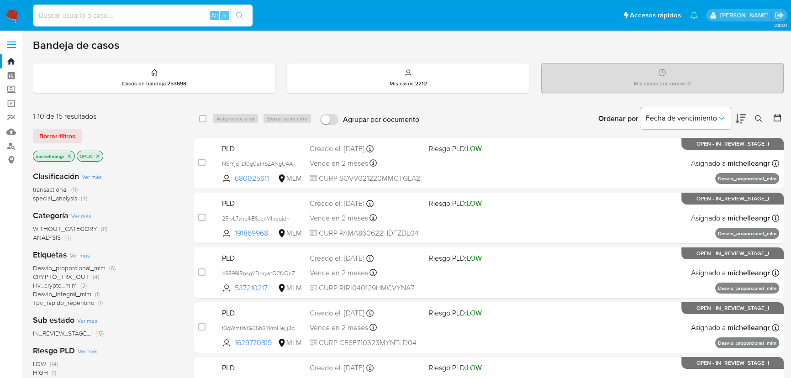
click at [124, 13] on input at bounding box center [142, 16] width 219 height 12
paste input "lbCeB0bawbA1jyAYjzJ5qzRu"
type input "lbCeB0bawbA1jyAYjzJ5qzRu"
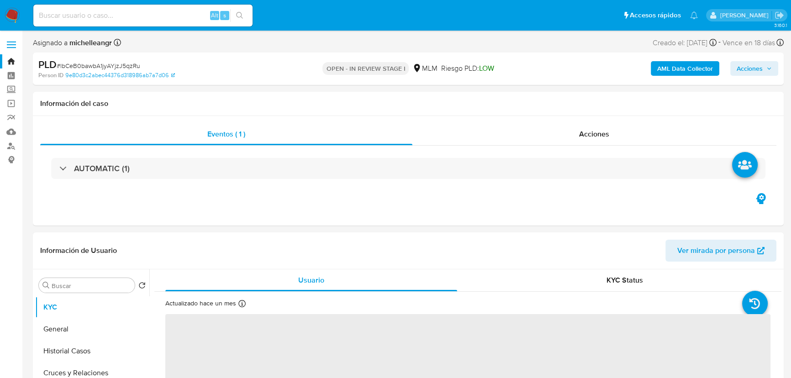
select select "10"
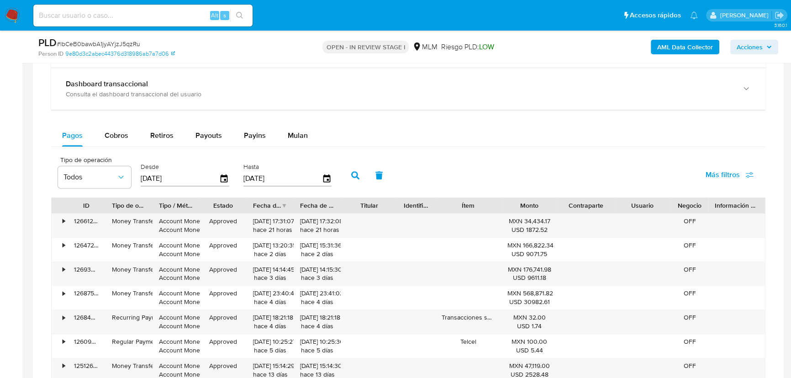
scroll to position [706, 0]
click at [297, 134] on span "Mulan" at bounding box center [298, 137] width 20 height 11
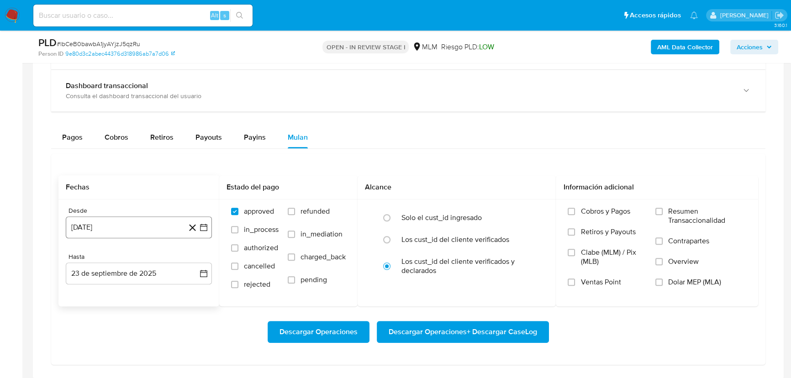
click at [122, 232] on button "23 de agosto de 2024" at bounding box center [139, 228] width 146 height 22
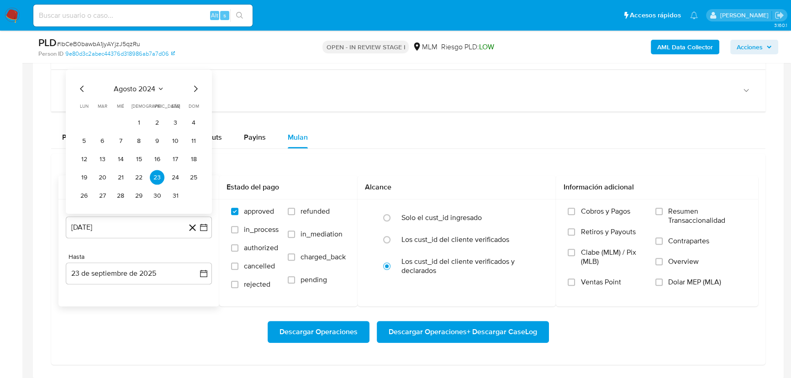
click at [138, 90] on span "agosto 2024" at bounding box center [135, 88] width 42 height 9
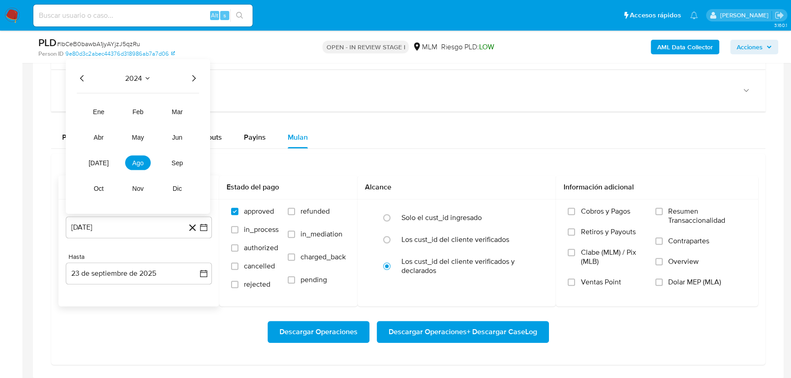
click at [197, 84] on div "2024 2024 ene feb mar abr may jun jul ago sep oct nov dic" at bounding box center [138, 136] width 144 height 155
click at [197, 81] on icon "Año siguiente" at bounding box center [193, 78] width 11 height 11
click at [183, 112] on button "mar" at bounding box center [177, 111] width 26 height 15
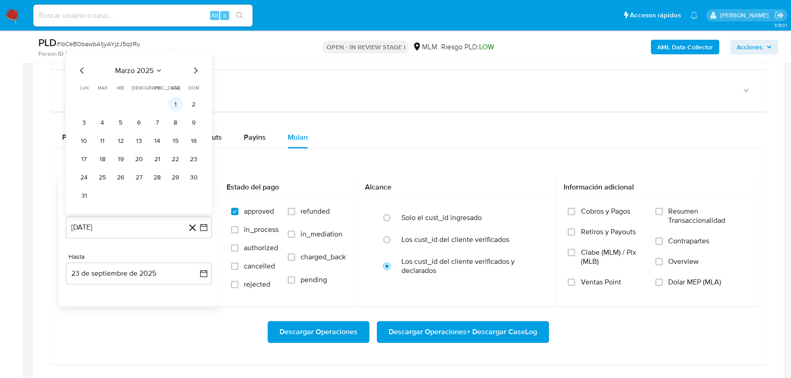
click at [180, 105] on button "1" at bounding box center [175, 104] width 15 height 15
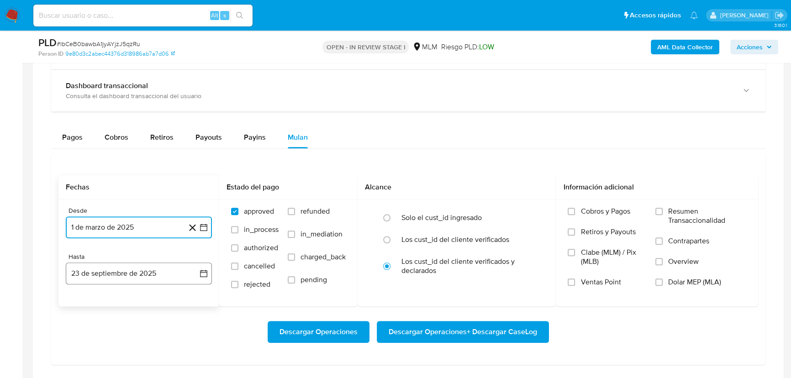
click at [137, 279] on button "23 de septiembre de 2025" at bounding box center [139, 274] width 146 height 22
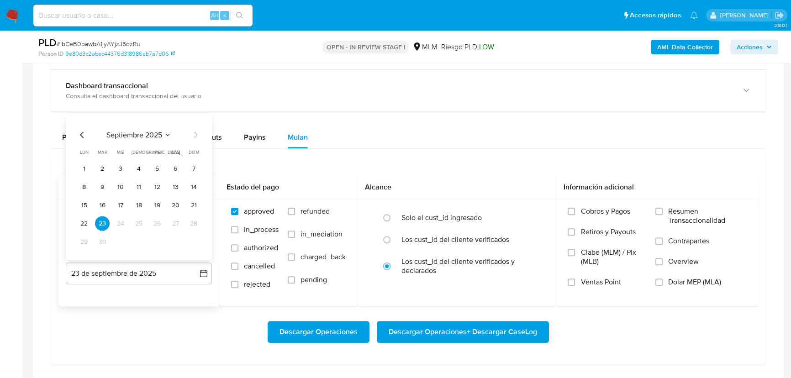
click at [84, 132] on icon "Mes anterior" at bounding box center [82, 134] width 11 height 11
click at [198, 132] on icon "Mes siguiente" at bounding box center [195, 134] width 11 height 11
click at [197, 241] on button "31" at bounding box center [193, 241] width 15 height 15
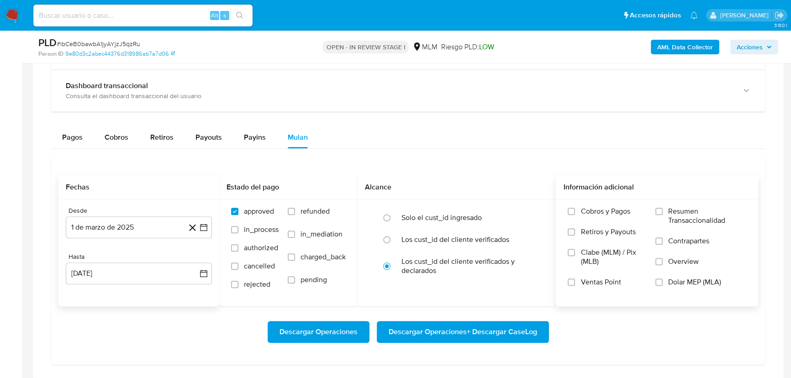
click at [671, 263] on span "Overview" at bounding box center [683, 261] width 31 height 9
click at [663, 263] on input "Overview" at bounding box center [658, 261] width 7 height 7
click at [438, 333] on span "Descargar Operaciones + Descargar CaseLog" at bounding box center [463, 332] width 148 height 20
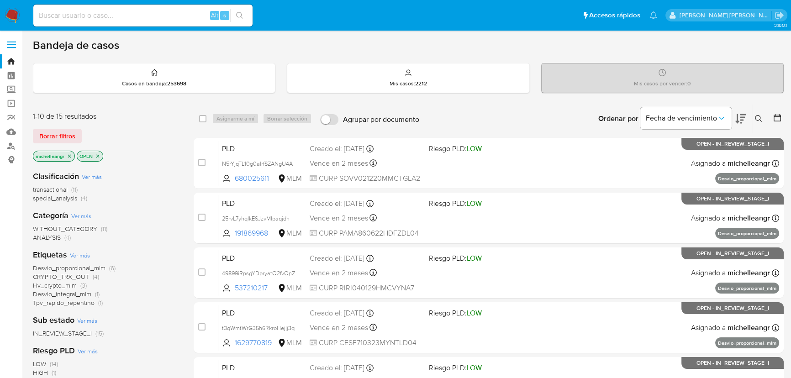
click at [117, 14] on input at bounding box center [142, 16] width 219 height 12
paste input "49899iRnsgYDpryatQ2fvQnZ"
type input "49899iRnsgYDpryatQ2fvQnZ"
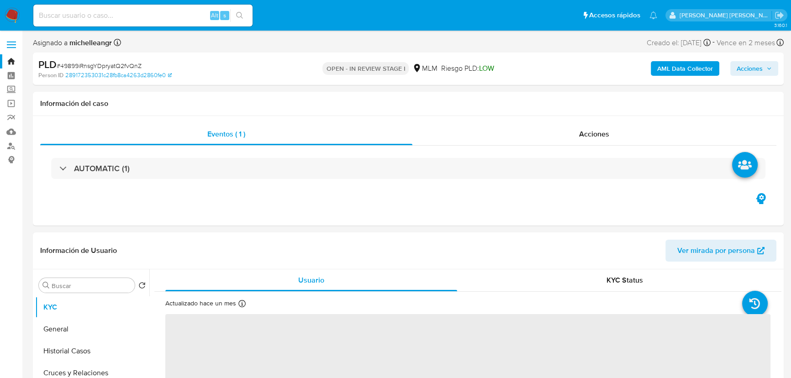
select select "10"
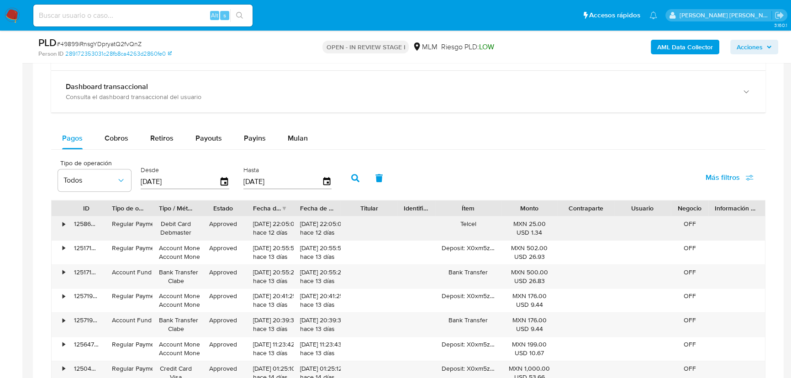
scroll to position [706, 0]
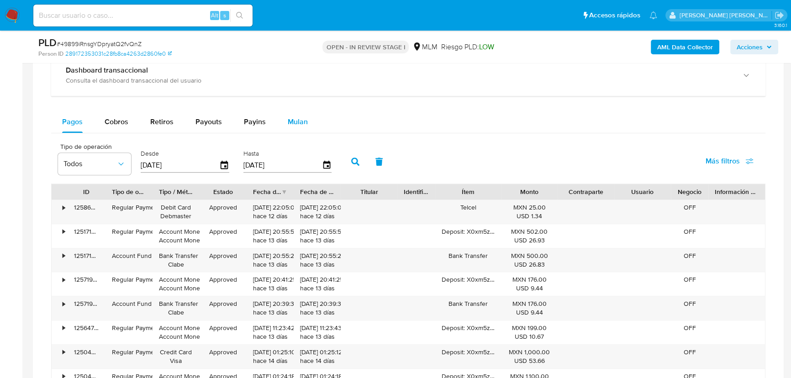
click at [293, 119] on span "Mulan" at bounding box center [298, 121] width 20 height 11
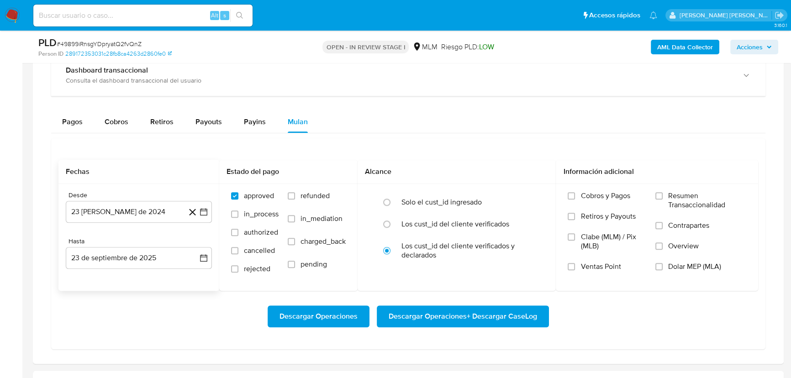
drag, startPoint x: 120, startPoint y: 208, endPoint x: 148, endPoint y: 179, distance: 40.4
click at [121, 208] on button "23 [PERSON_NAME] de 2024" at bounding box center [139, 212] width 146 height 22
click at [154, 244] on span "agosto 2024" at bounding box center [135, 244] width 42 height 9
click at [193, 244] on icon "Año siguiente" at bounding box center [193, 244] width 11 height 11
click at [180, 275] on span "mar" at bounding box center [177, 278] width 11 height 7
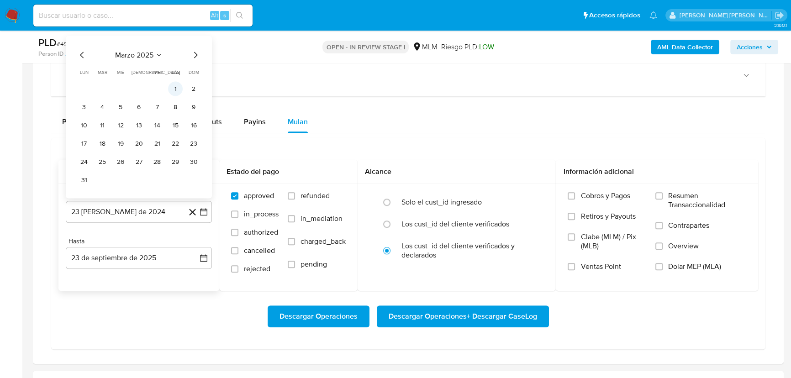
click at [177, 92] on button "1" at bounding box center [175, 88] width 15 height 15
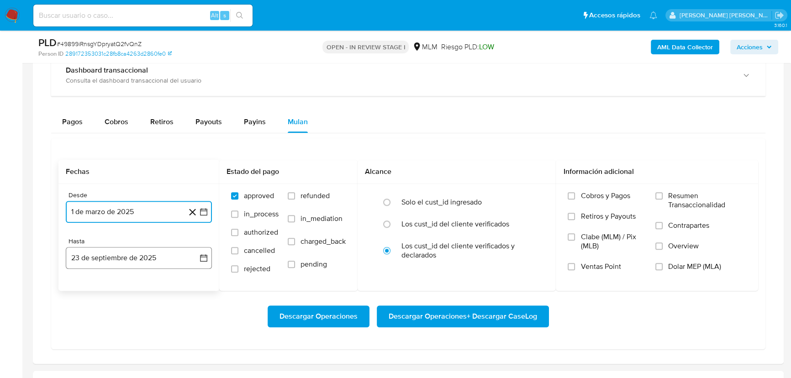
click at [129, 261] on button "23 de septiembre de 2025" at bounding box center [139, 258] width 146 height 22
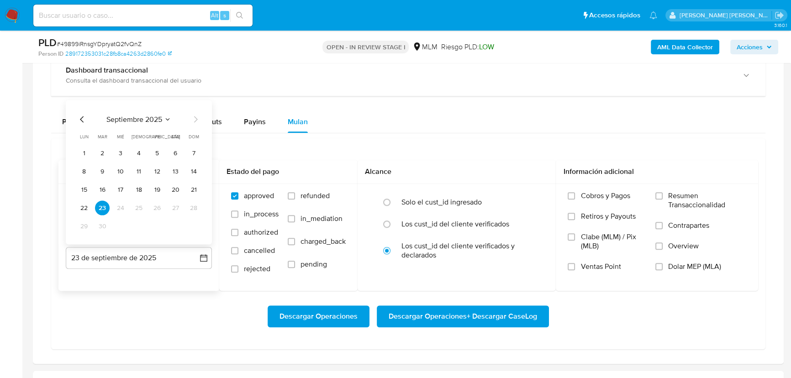
click at [85, 120] on icon "Mes anterior" at bounding box center [82, 119] width 11 height 11
click at [190, 226] on button "31" at bounding box center [193, 226] width 15 height 15
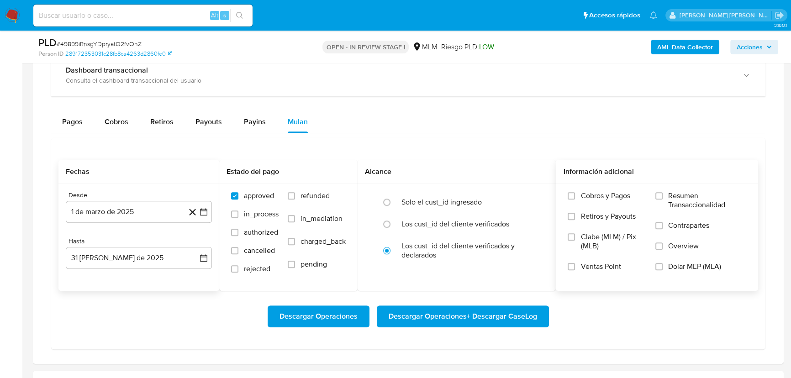
click at [678, 250] on span "Overview" at bounding box center [683, 246] width 31 height 9
click at [663, 250] on input "Overview" at bounding box center [658, 246] width 7 height 7
click at [496, 318] on span "Descargar Operaciones + Descargar CaseLog" at bounding box center [463, 316] width 148 height 20
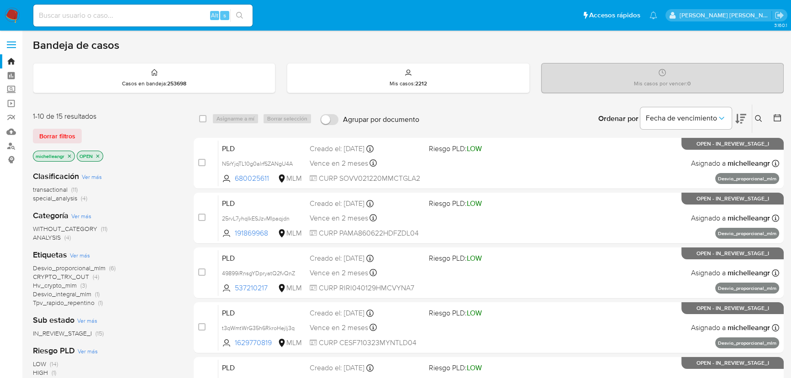
click at [84, 21] on input at bounding box center [142, 16] width 219 height 12
paste input "N5rYjqTL10g0alrfSZANgU4A"
type input "N5rYjqTL10g0alrfSZANgU4A"
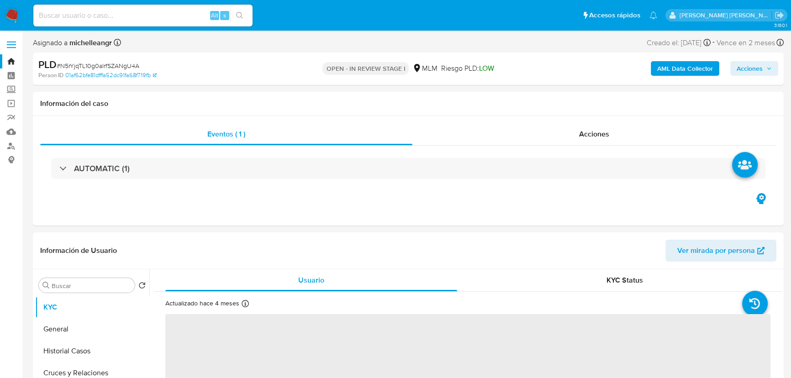
select select "10"
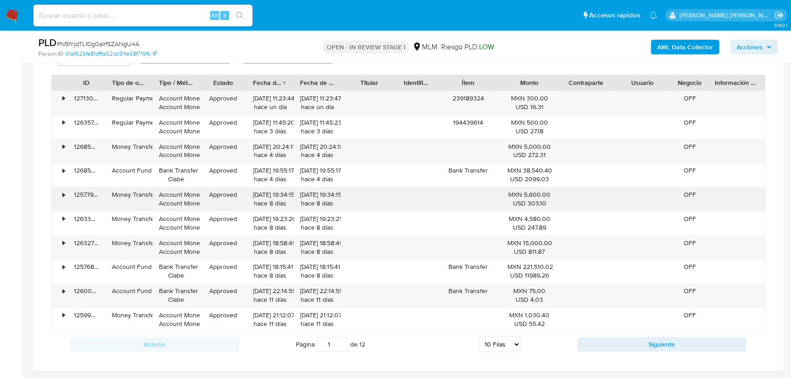
scroll to position [706, 0]
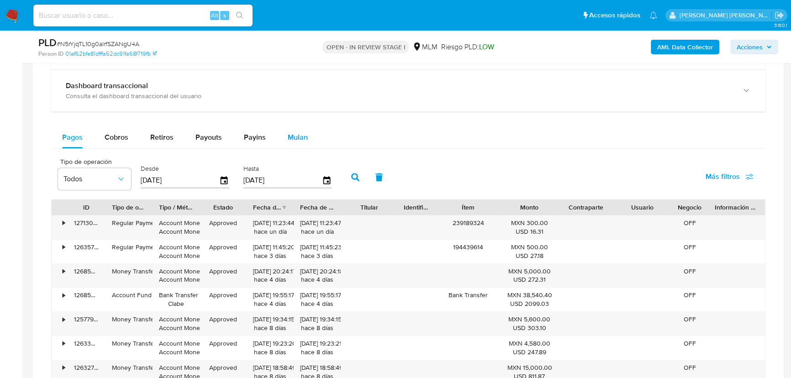
click at [281, 142] on button "Mulan" at bounding box center [298, 138] width 42 height 22
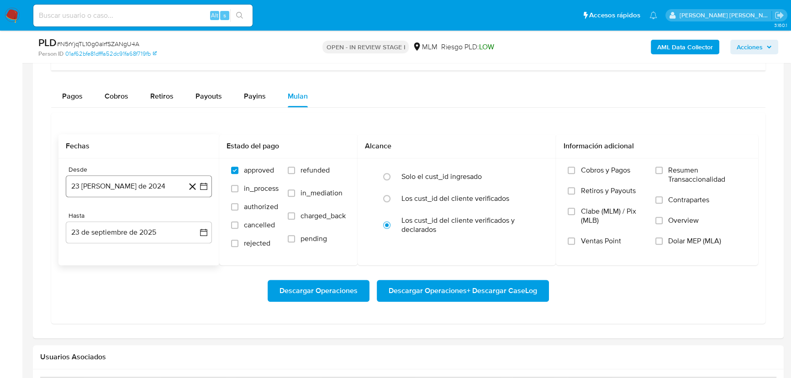
scroll to position [747, 0]
click at [132, 183] on button "23 de agosto de 2024" at bounding box center [139, 186] width 146 height 22
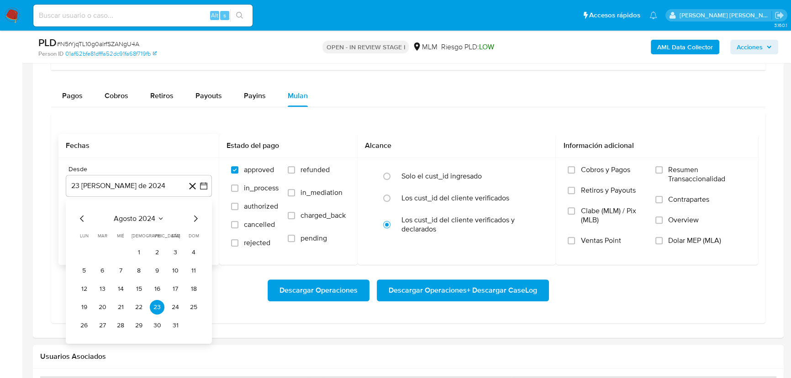
click at [144, 217] on span "agosto 2024" at bounding box center [135, 218] width 42 height 9
click at [190, 217] on icon "Año siguiente" at bounding box center [193, 218] width 11 height 11
click at [177, 253] on span "mar" at bounding box center [177, 251] width 11 height 7
click at [174, 255] on button "1" at bounding box center [175, 252] width 15 height 15
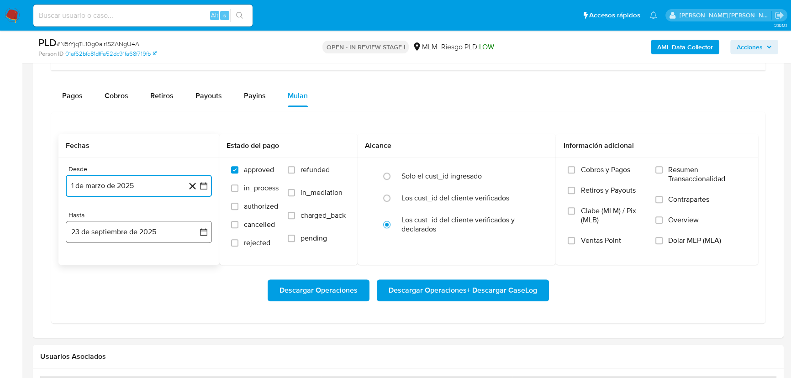
click at [110, 233] on button "23 de septiembre de 2025" at bounding box center [139, 232] width 146 height 22
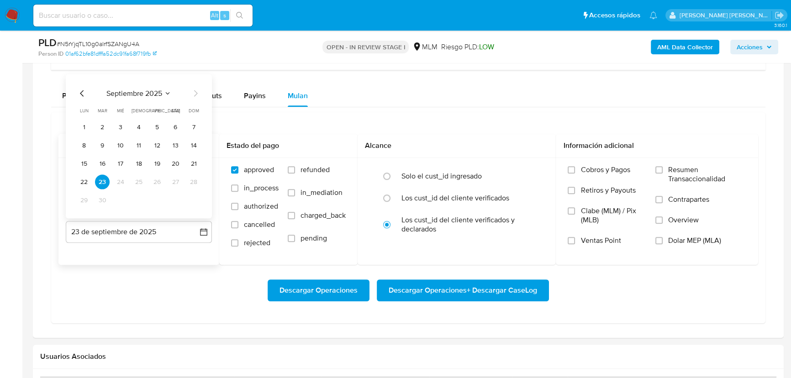
click at [79, 100] on div "septiembre 2025 septiembre 2025 lun lunes mar martes mié miércoles jue jueves v…" at bounding box center [139, 148] width 124 height 120
click at [79, 92] on icon "Mes anterior" at bounding box center [82, 93] width 11 height 11
click at [192, 197] on button "31" at bounding box center [193, 200] width 15 height 15
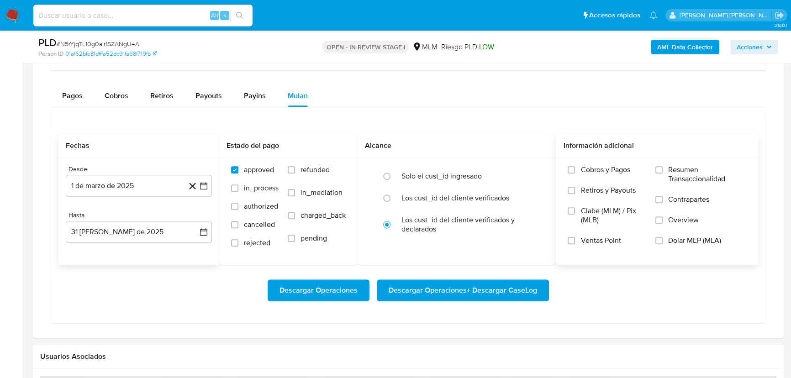
click at [675, 219] on span "Overview" at bounding box center [683, 220] width 31 height 9
click at [663, 219] on input "Overview" at bounding box center [658, 220] width 7 height 7
click at [453, 290] on span "Descargar Operaciones + Descargar CaseLog" at bounding box center [463, 290] width 148 height 20
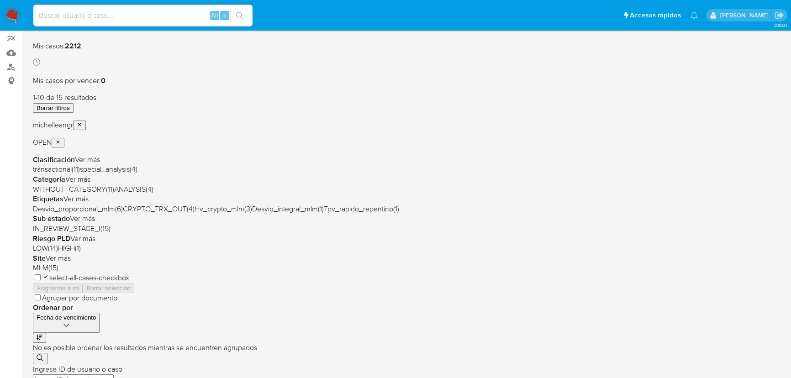
scroll to position [83, 0]
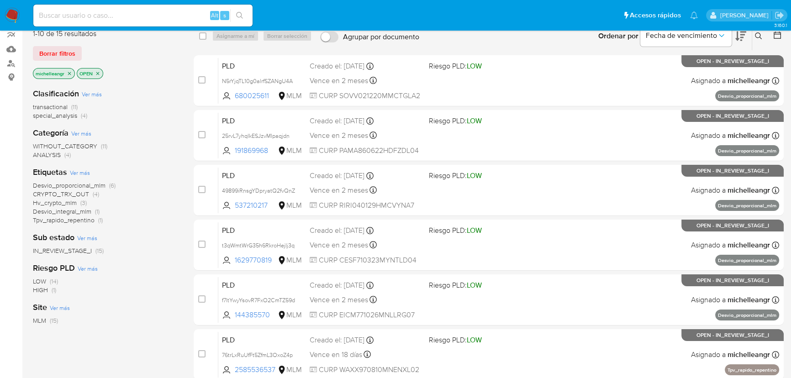
click at [86, 254] on span "IN_REVIEW_STAGE_I" at bounding box center [62, 250] width 59 height 9
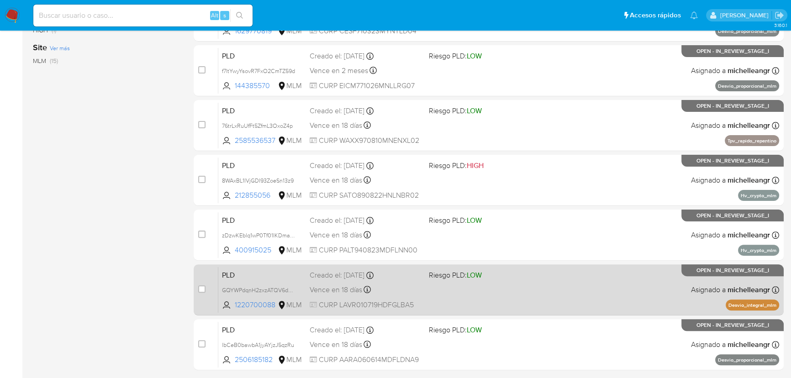
scroll to position [332, 0]
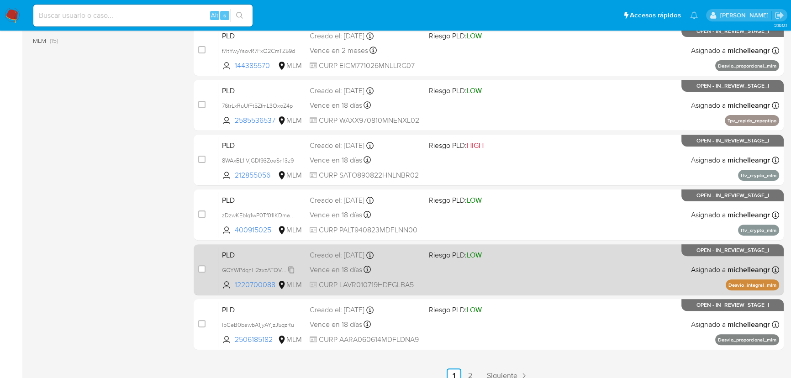
click at [292, 270] on span "GQYWPdqnH2zxzATQV6d9m6LQ" at bounding box center [264, 269] width 85 height 10
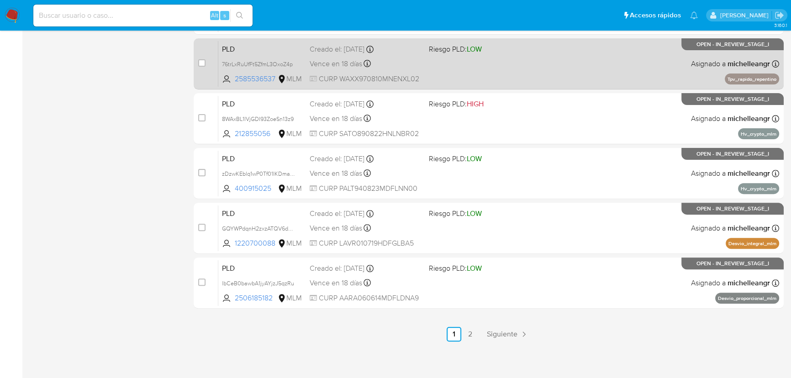
scroll to position [375, 0]
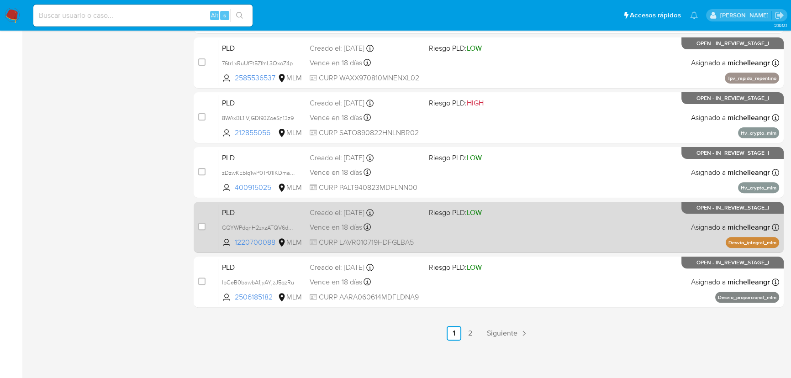
click at [268, 216] on span "PLD" at bounding box center [262, 212] width 80 height 12
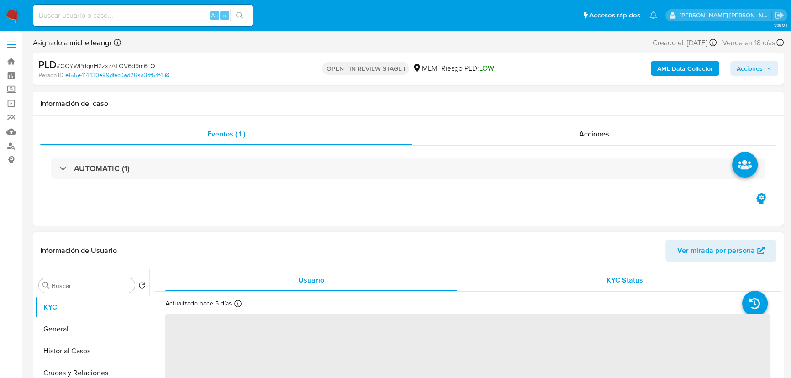
select select "10"
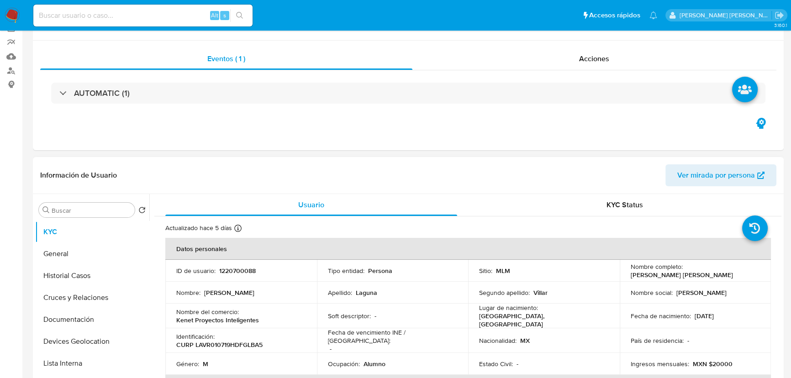
scroll to position [207, 0]
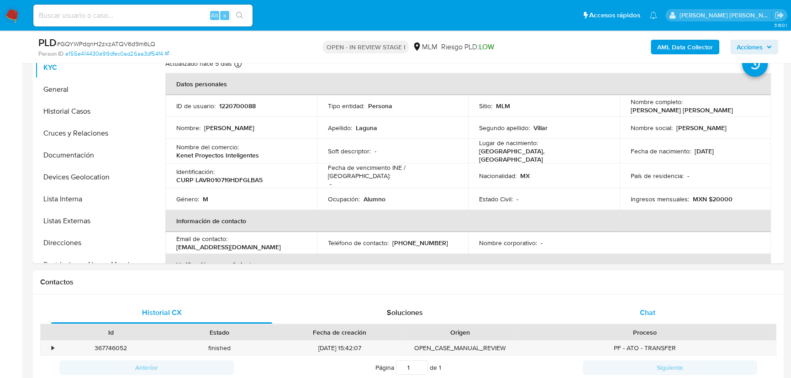
click at [644, 310] on span "Chat" at bounding box center [648, 312] width 16 height 11
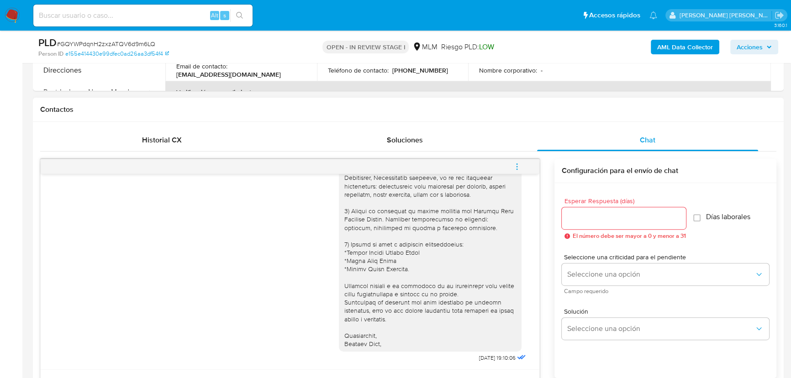
scroll to position [415, 0]
